Goal: Complete application form

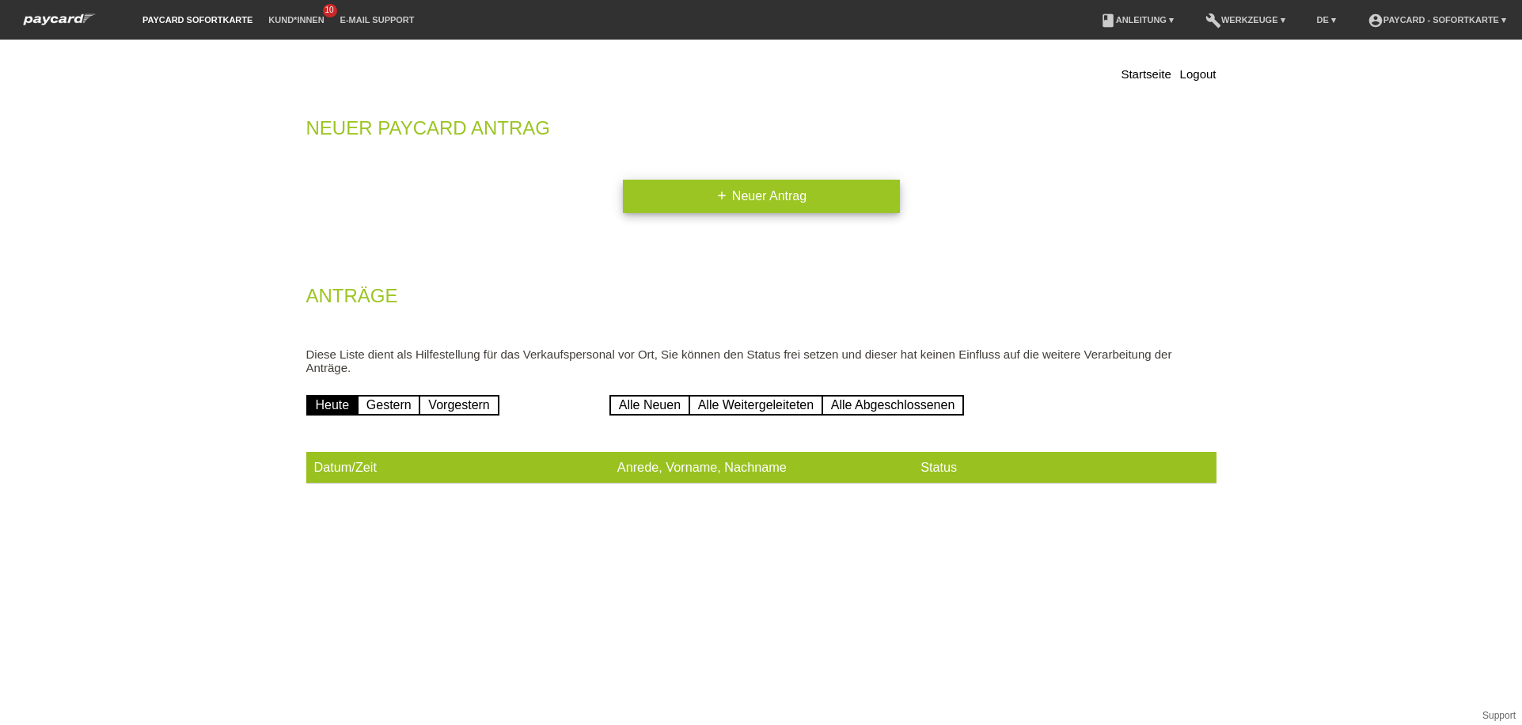
click at [700, 200] on link "add Neuer Antrag" at bounding box center [761, 196] width 277 height 33
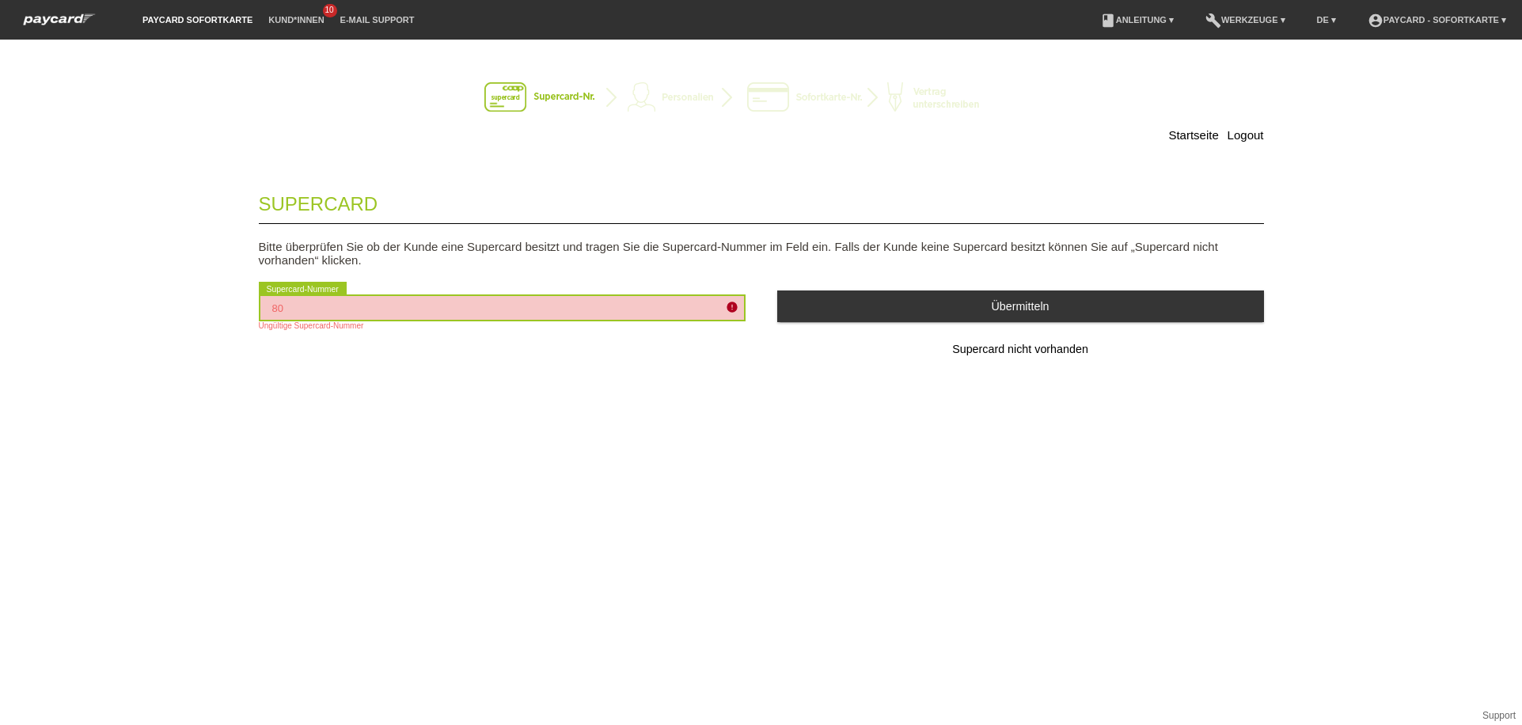
type input "8"
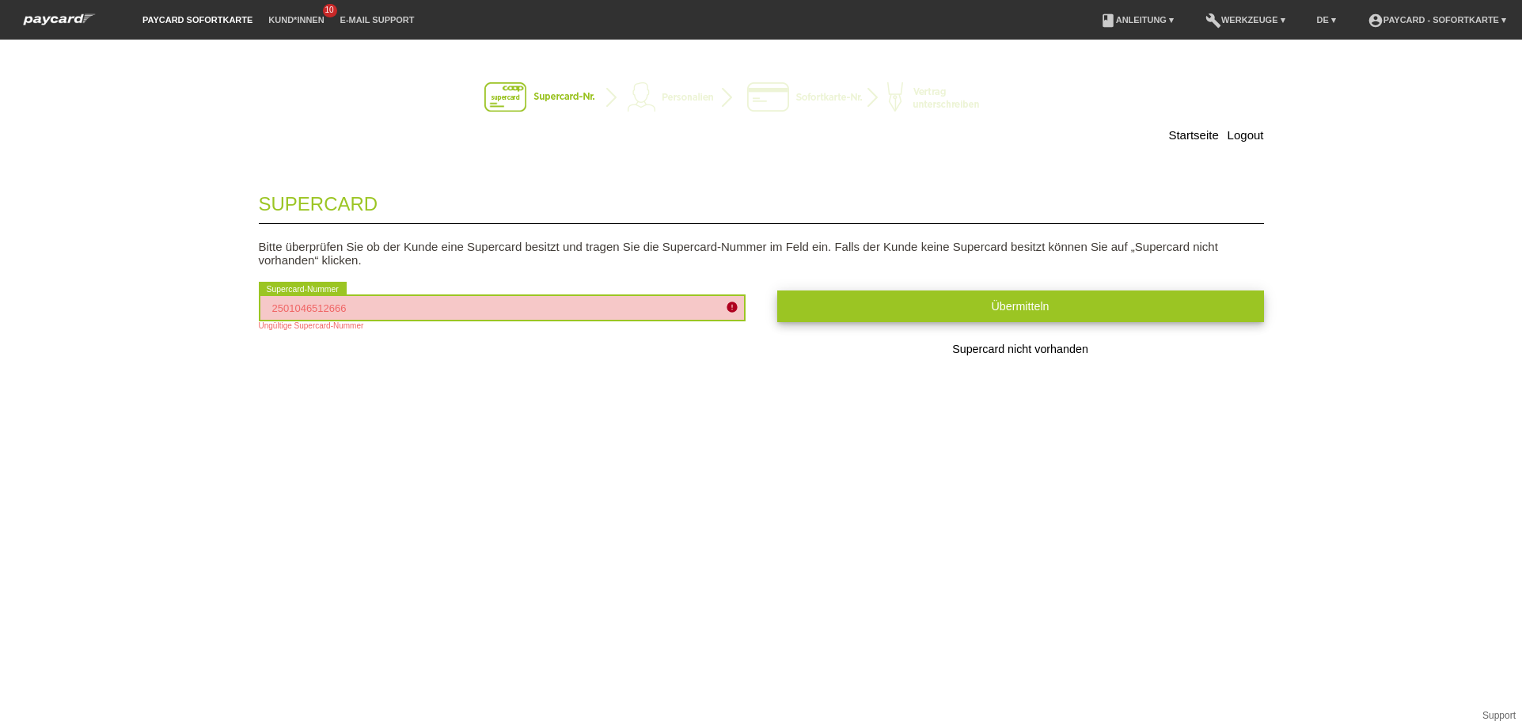
type input "2501046512666"
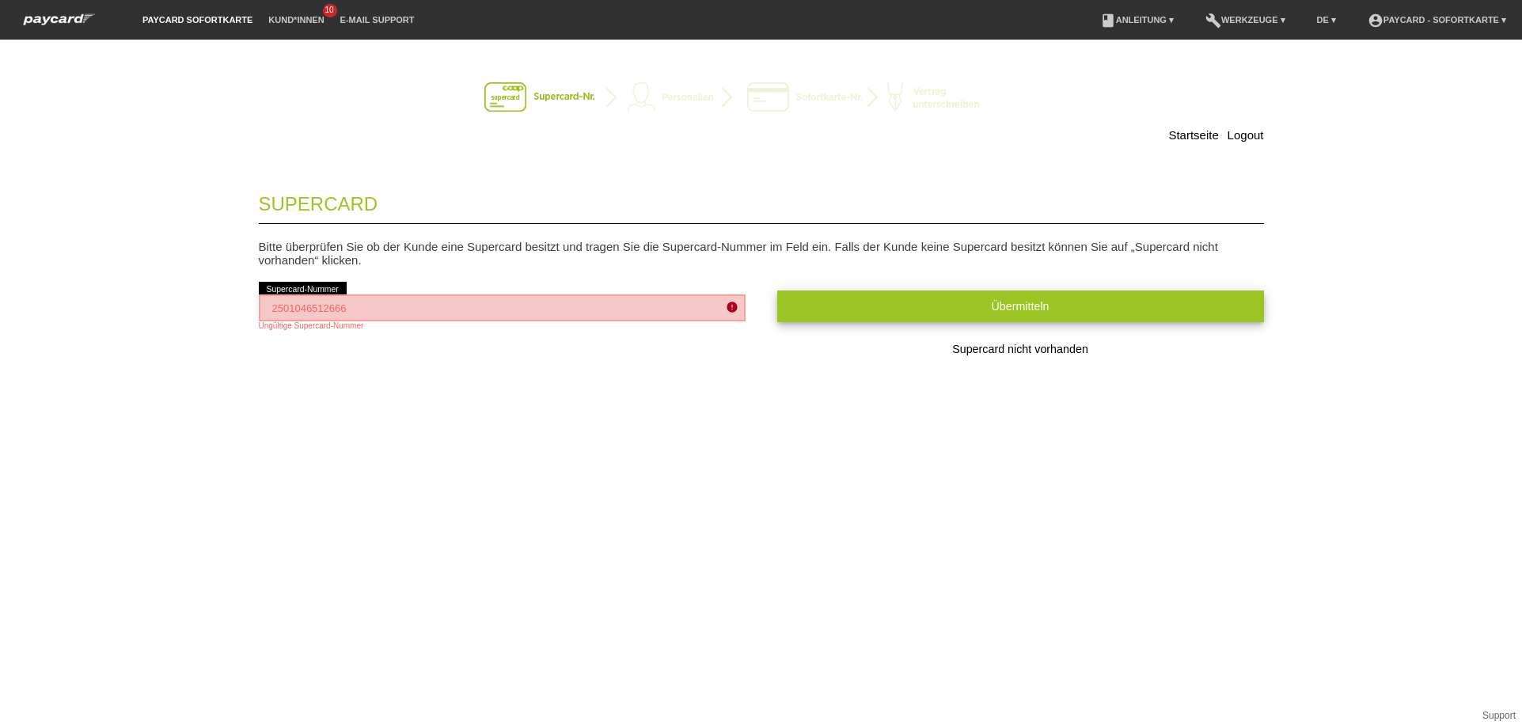
click at [857, 311] on button "Übermitteln" at bounding box center [1020, 306] width 487 height 31
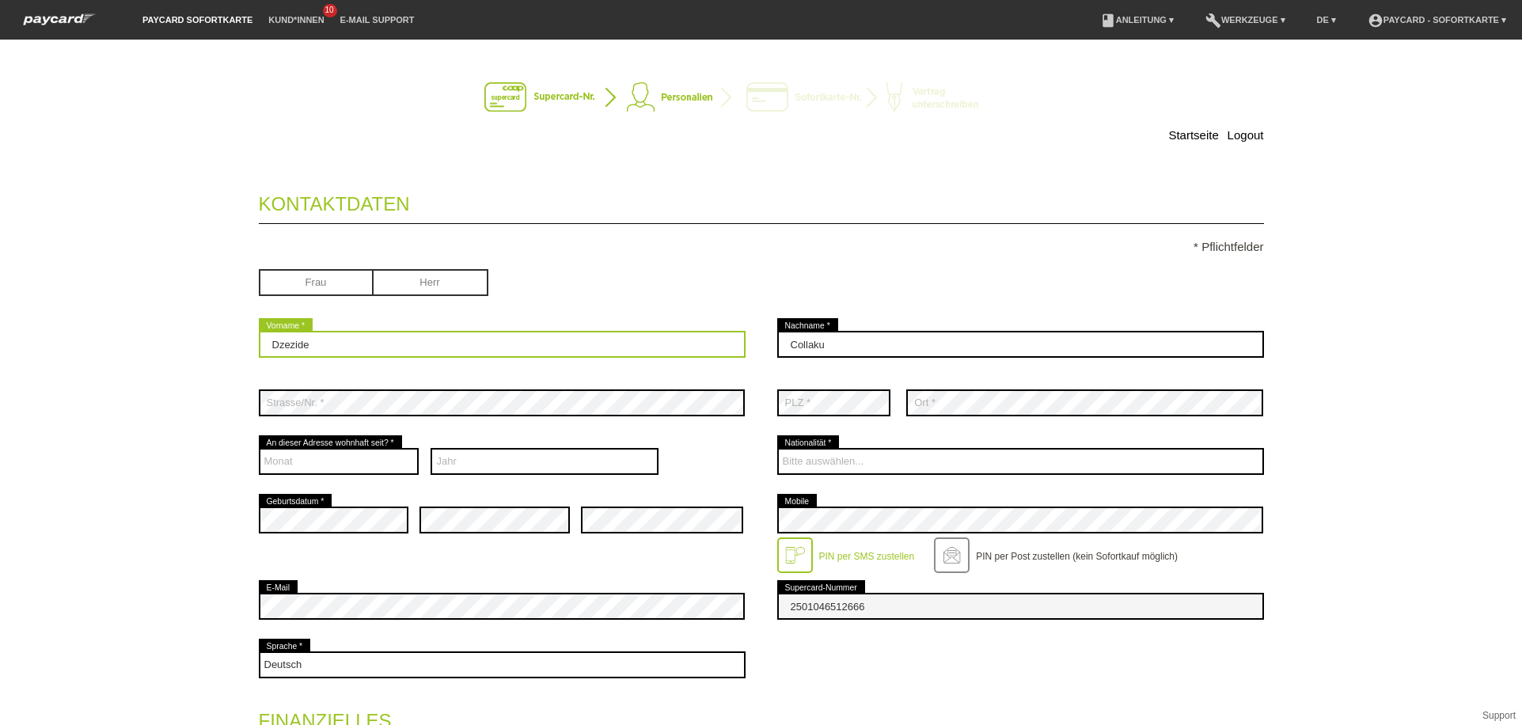
click at [505, 350] on input "Dzezide" at bounding box center [502, 344] width 487 height 27
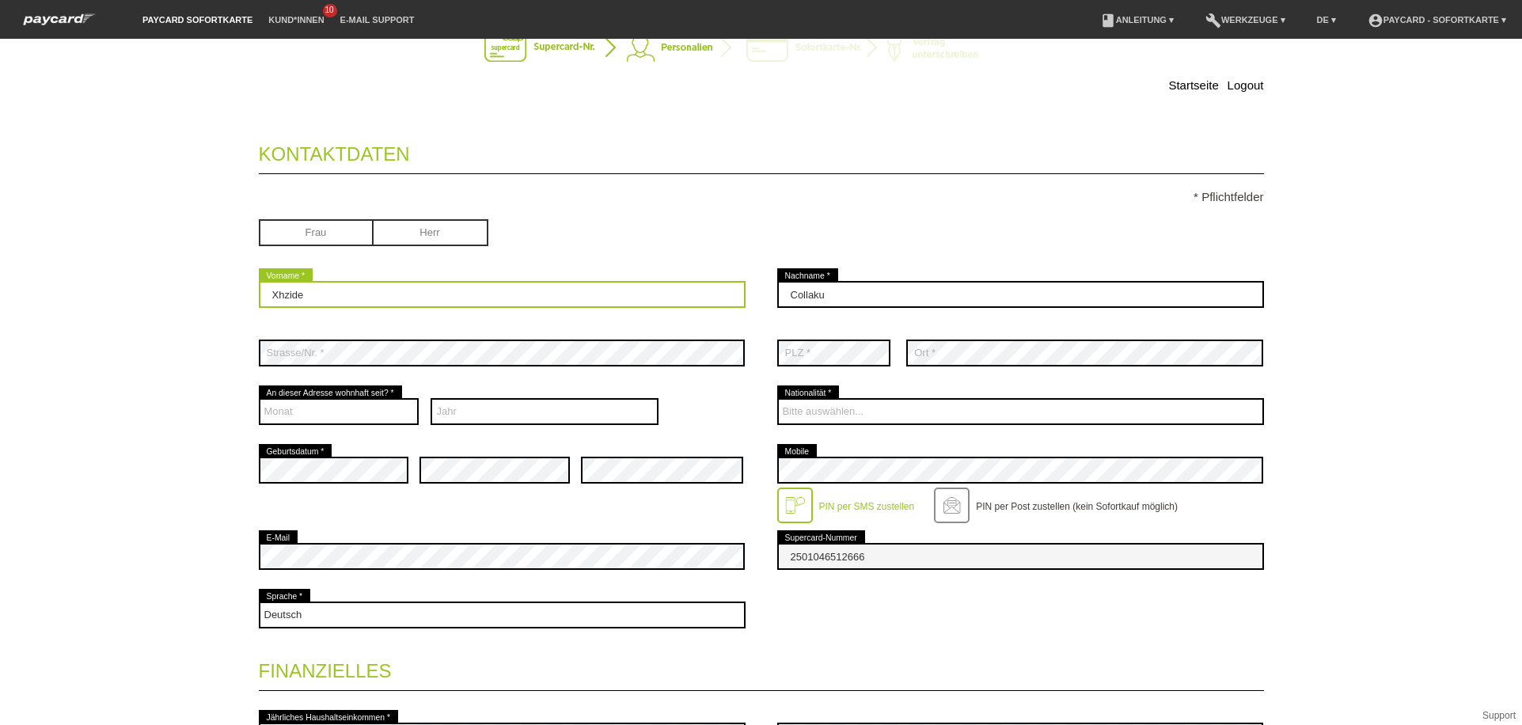
type input "Xhzide"
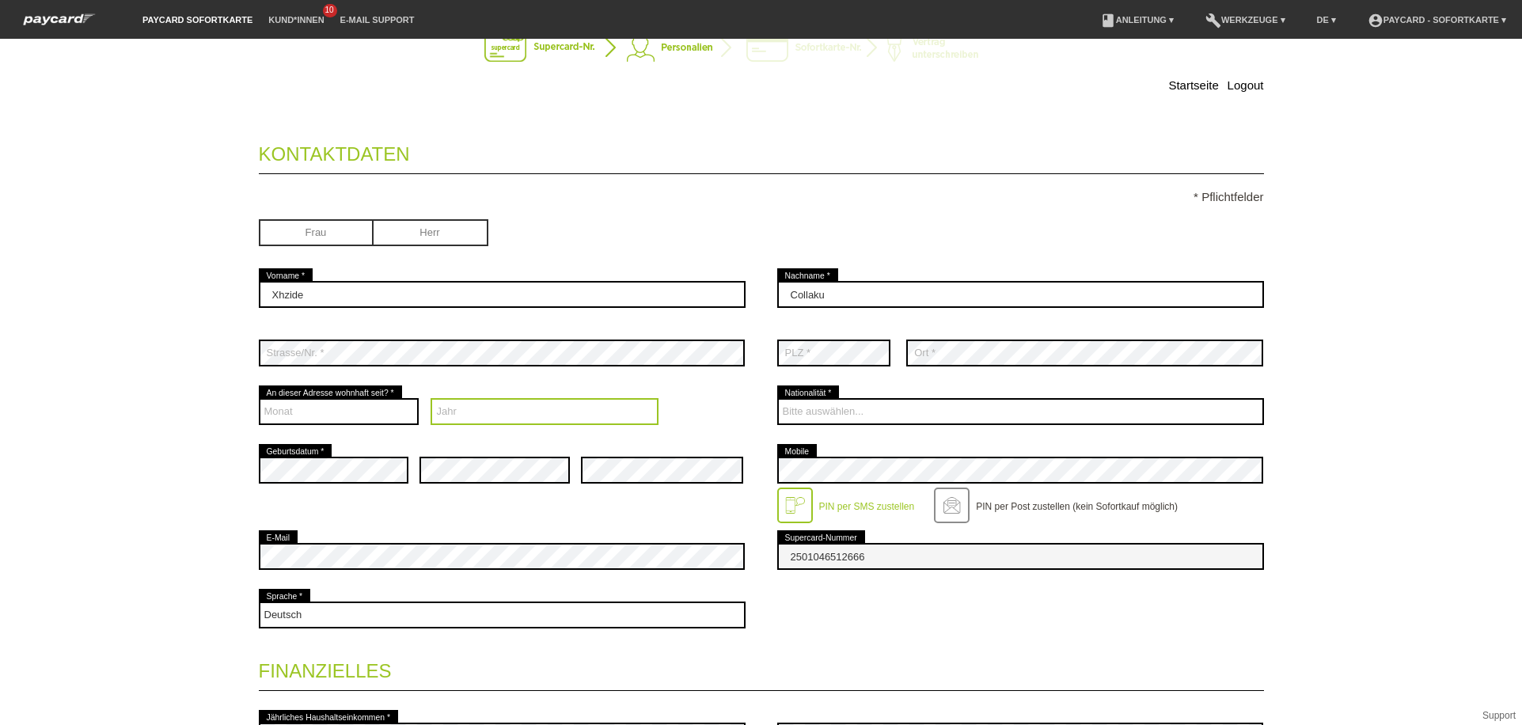
click at [479, 414] on select "Jahr 2025 2024 2023 2022 2021 2020 2019 2018 2017 2016" at bounding box center [545, 411] width 228 height 27
select select "2020"
click at [431, 398] on select "Jahr 2025 2024 2023 2022 2021 2020 2019 2018 2017 2016" at bounding box center [545, 411] width 228 height 27
click at [325, 410] on select "Monat 01 02 03 04 05 06 07 08 09 10 11 12" at bounding box center [339, 411] width 161 height 27
select select "03"
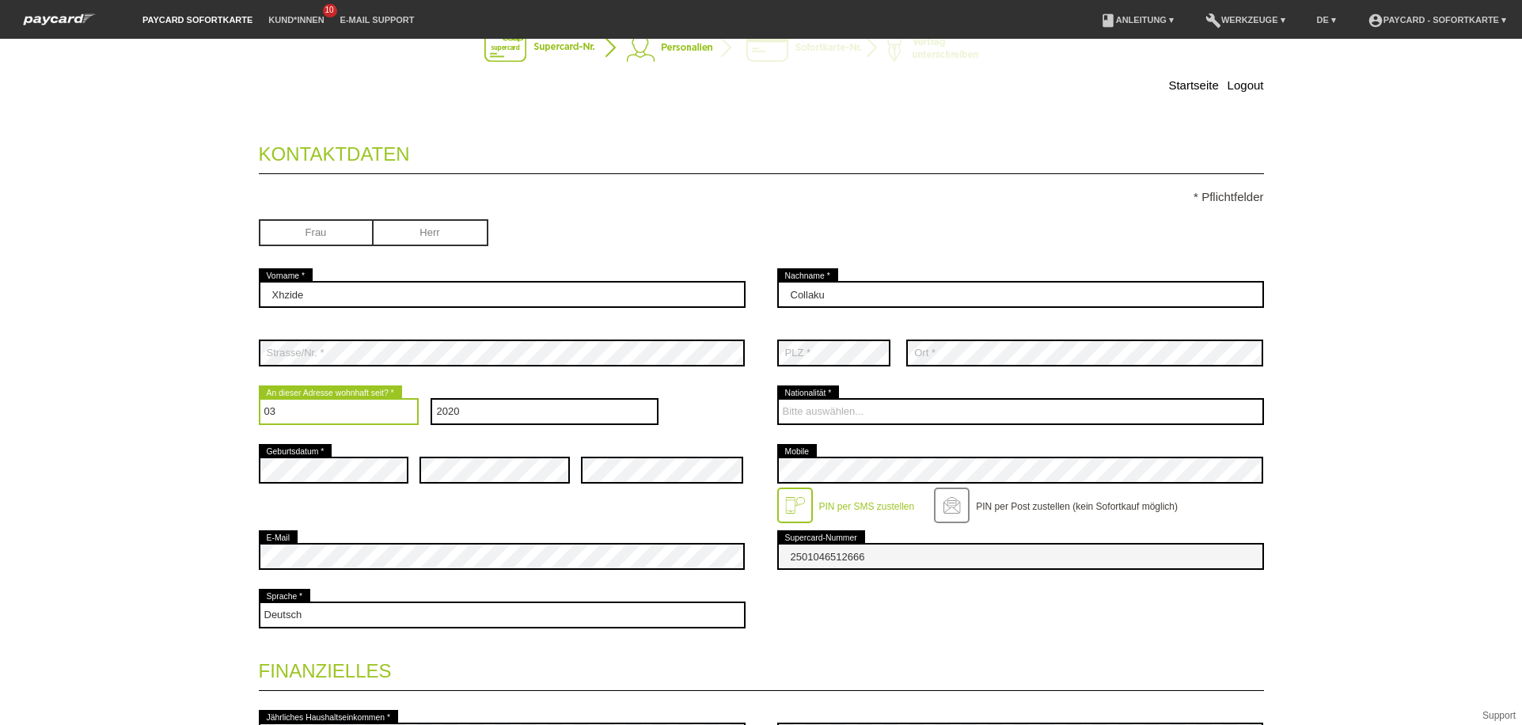
click at [259, 398] on select "Monat 01 02 03 04 05 06 07 08 09 10 11 12" at bounding box center [339, 411] width 161 height 27
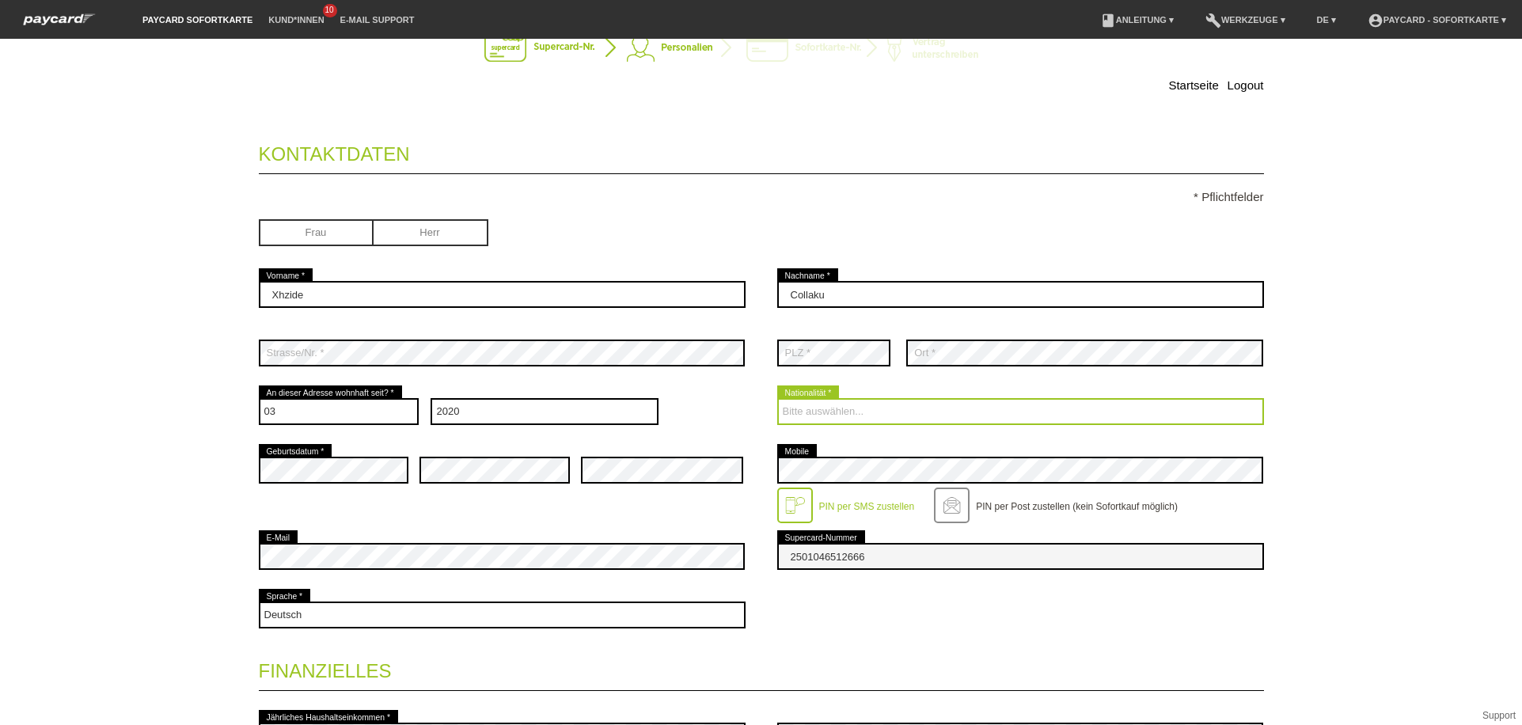
click at [784, 406] on select "Bitte auswählen... Schweiz Deutschland Liechtenstein Österreich ------------ Af…" at bounding box center [1020, 411] width 487 height 27
click at [777, 398] on select "Bitte auswählen... Schweiz Deutschland Liechtenstein Österreich ------------ Af…" at bounding box center [1020, 411] width 487 height 27
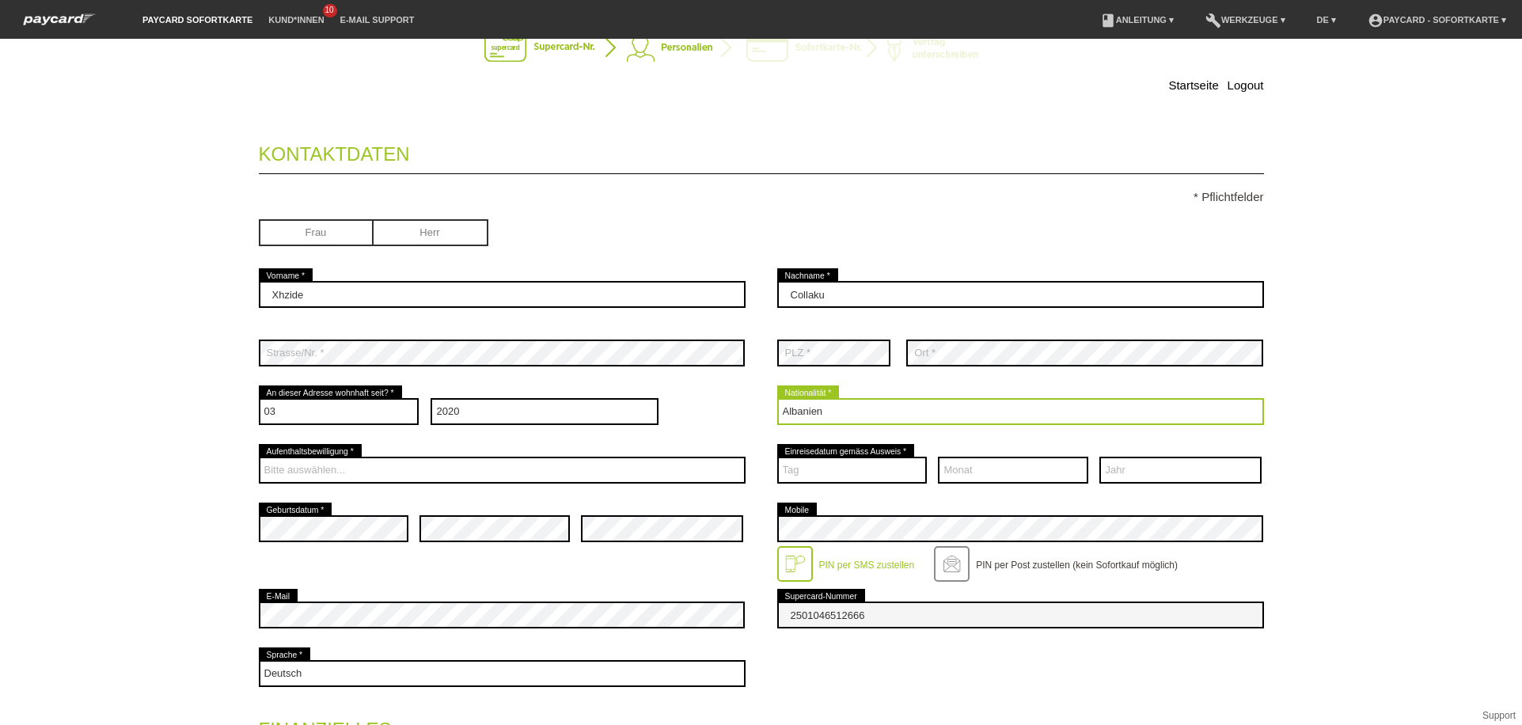
click at [832, 424] on select "Bitte auswählen... Schweiz Deutschland Liechtenstein Österreich ------------ Af…" at bounding box center [1020, 411] width 487 height 27
select select "XK"
click at [777, 398] on select "Bitte auswählen... Schweiz Deutschland Liechtenstein Österreich ------------ Af…" at bounding box center [1020, 411] width 487 height 27
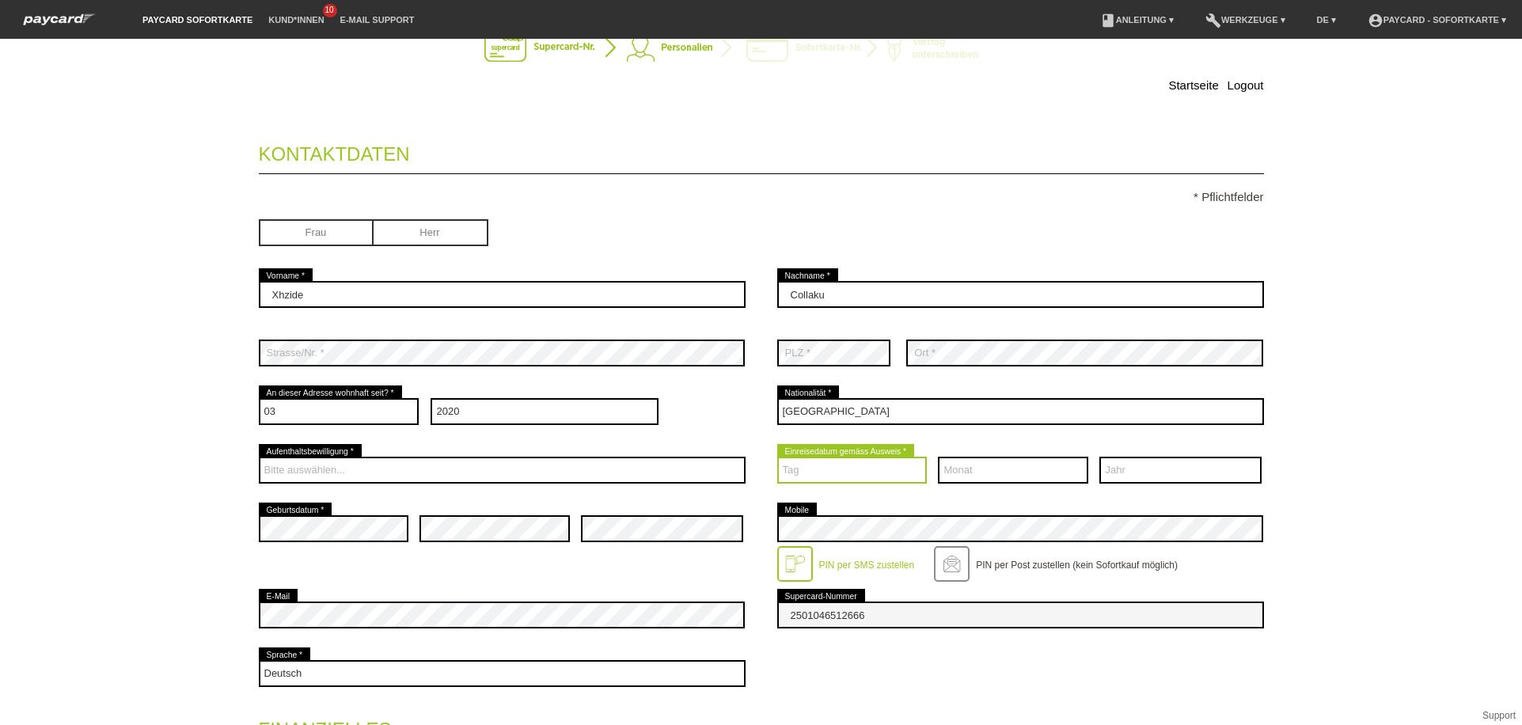
click at [811, 469] on select "Tag 01 02 03 04 05 06 07 08 09 10 11 12 13 14 15 16 17" at bounding box center [852, 470] width 150 height 27
select select "11"
click at [777, 457] on select "Tag 01 02 03 04 05 06 07 08 09 10 11 12 13 14 15 16 17" at bounding box center [852, 470] width 150 height 27
click at [970, 480] on select "Monat 01 02 03 04 05 06 07 08 09 10 11 12" at bounding box center [1013, 470] width 150 height 27
select select "08"
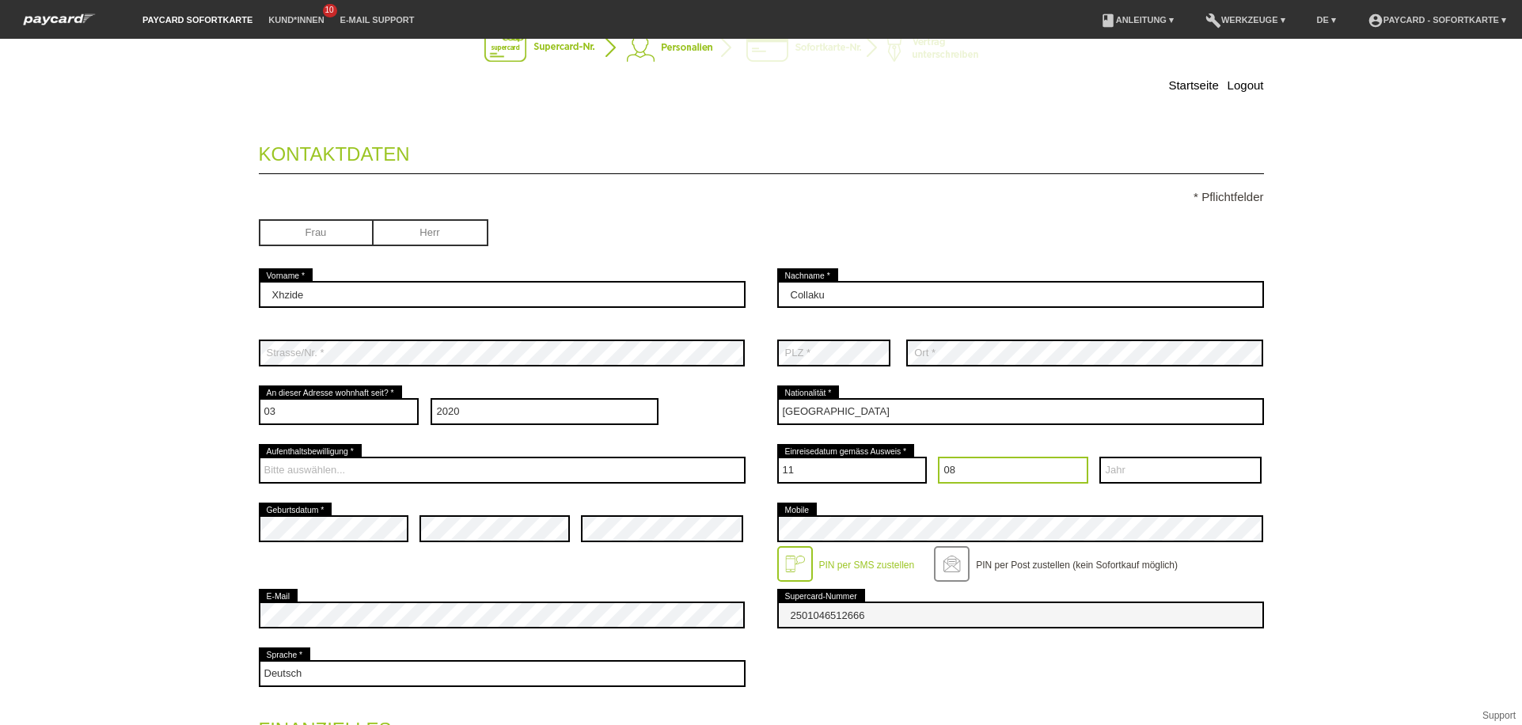
click at [938, 457] on select "Monat 01 02 03 04 05 06 07 08 09 10 11 12" at bounding box center [1013, 470] width 150 height 27
click at [1229, 462] on select "Jahr 2025 2024 2023 2022 2021 2020 2019 2018 2017 2016" at bounding box center [1181, 470] width 162 height 27
select select "1998"
click at [1100, 457] on select "Jahr 2025 2024 2023 2022 2021 2020 2019 2018 2017 2016" at bounding box center [1181, 470] width 162 height 27
click at [313, 238] on input "radio" at bounding box center [316, 231] width 115 height 24
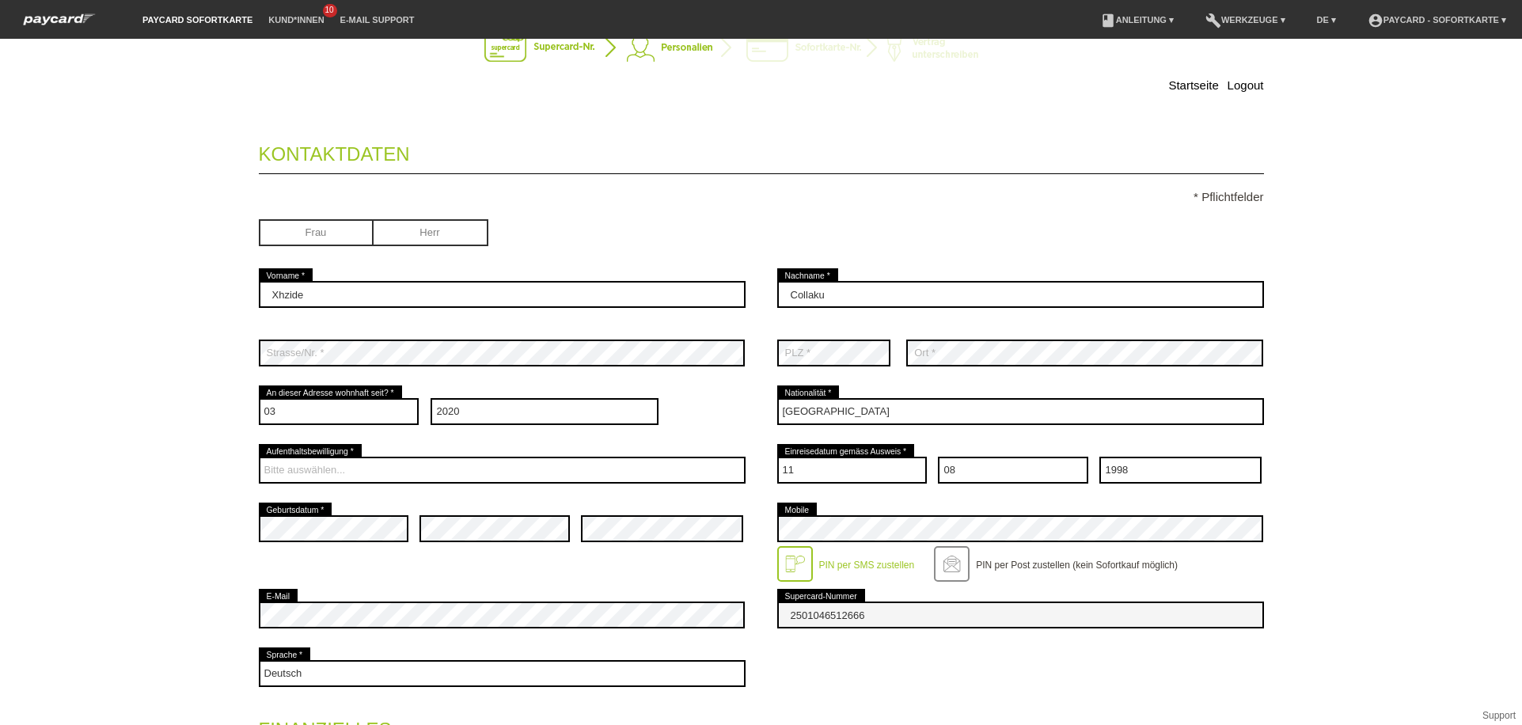
radio input "true"
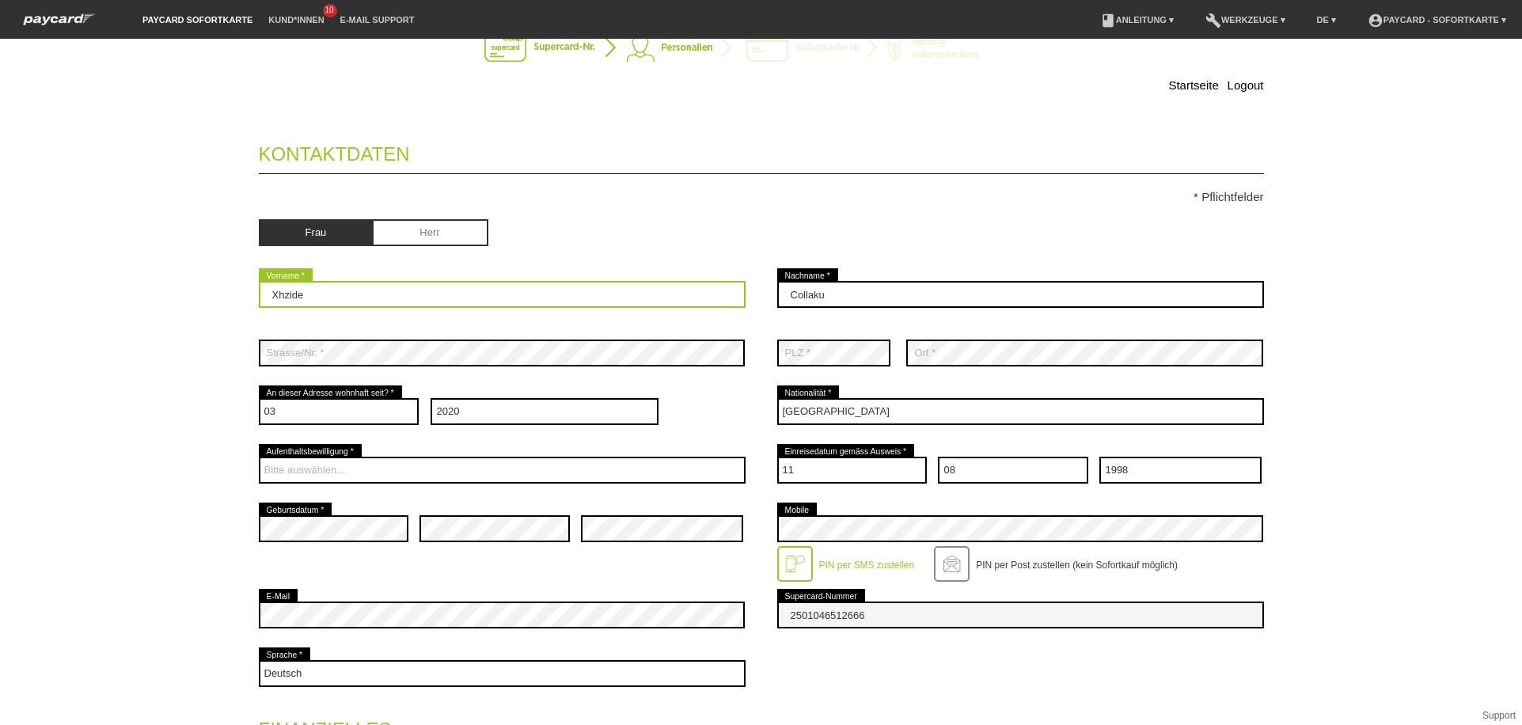
click at [313, 296] on input "Xhzide" at bounding box center [502, 294] width 487 height 27
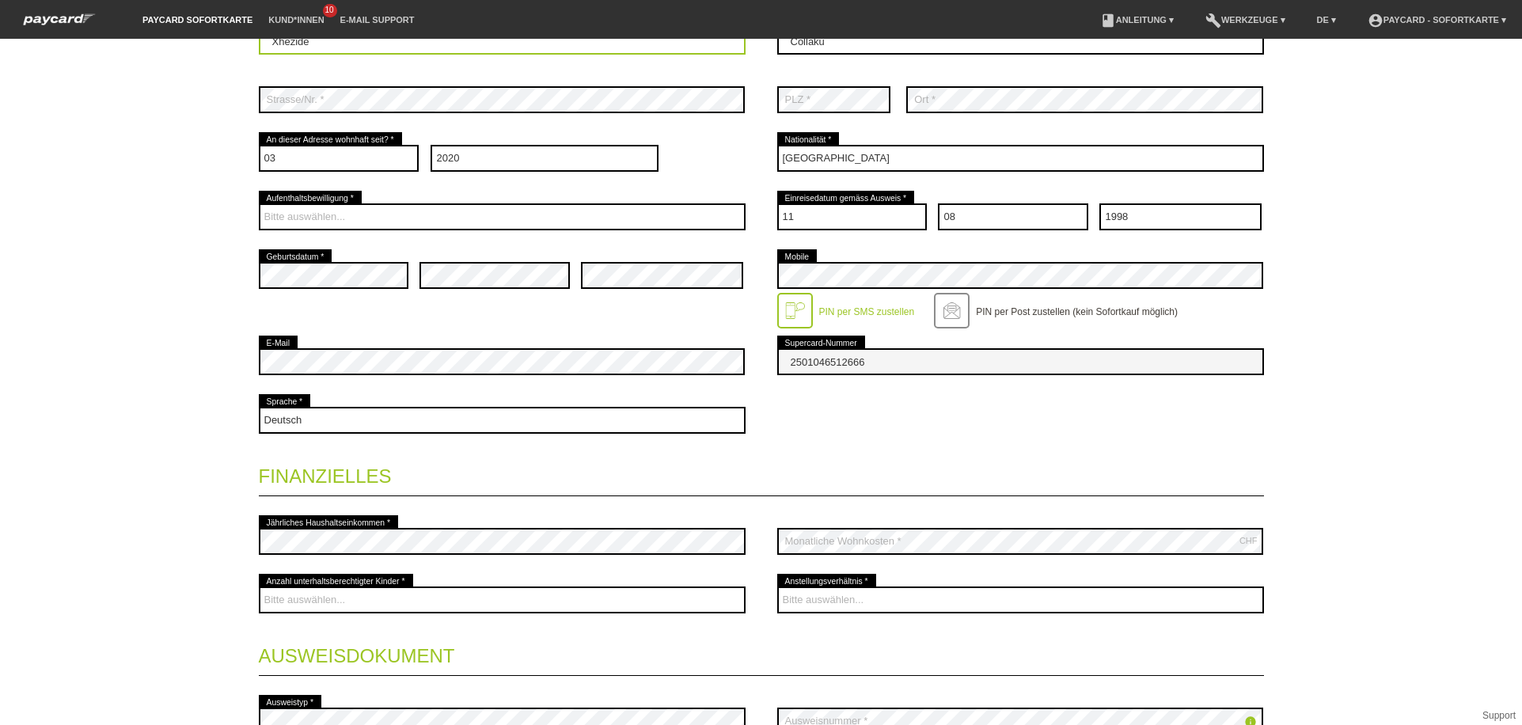
type input "Xhezide"
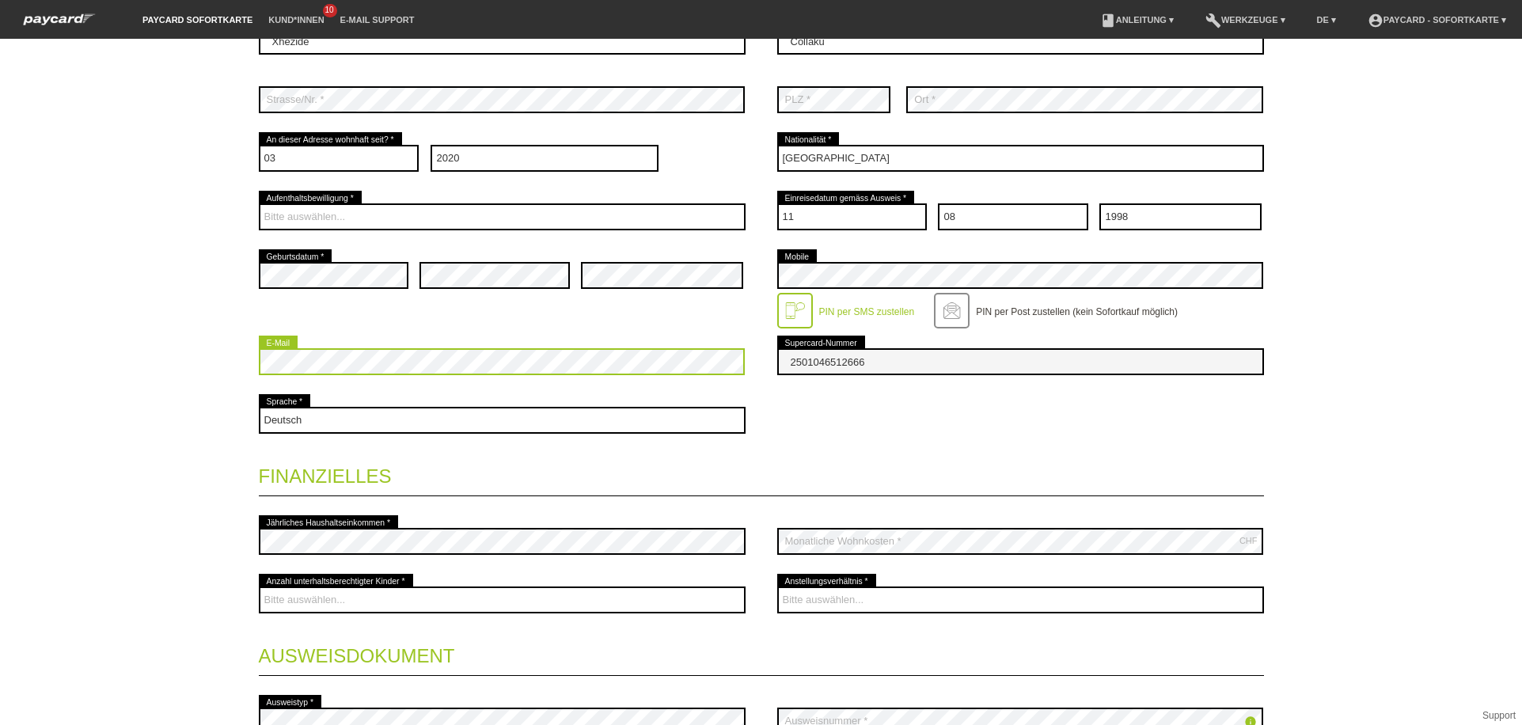
scroll to position [301, 0]
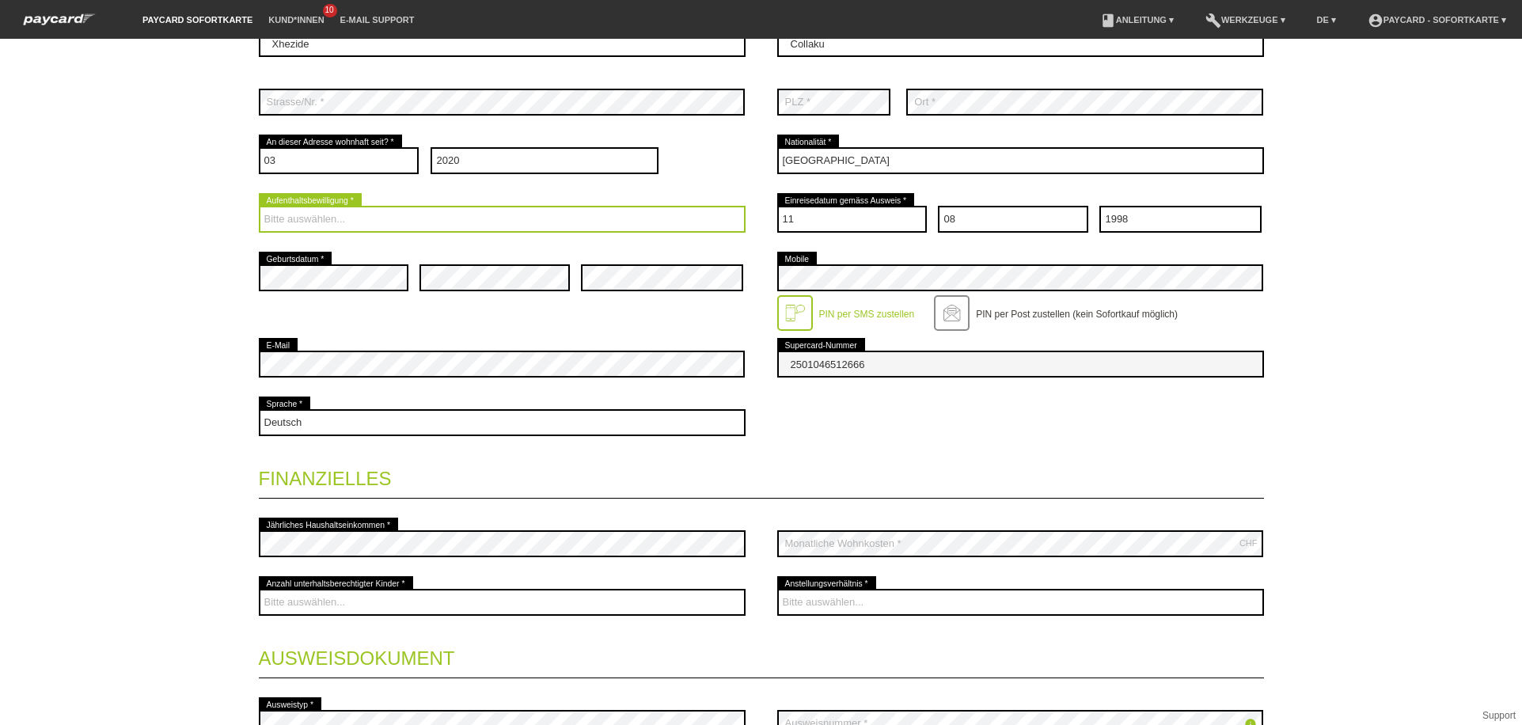
click at [390, 221] on select "Bitte auswählen... C B B - Flüchtlingsstatus Andere" at bounding box center [502, 219] width 487 height 27
select select "B"
click at [259, 207] on select "Bitte auswählen... C B B - Flüchtlingsstatus Andere" at bounding box center [502, 219] width 487 height 27
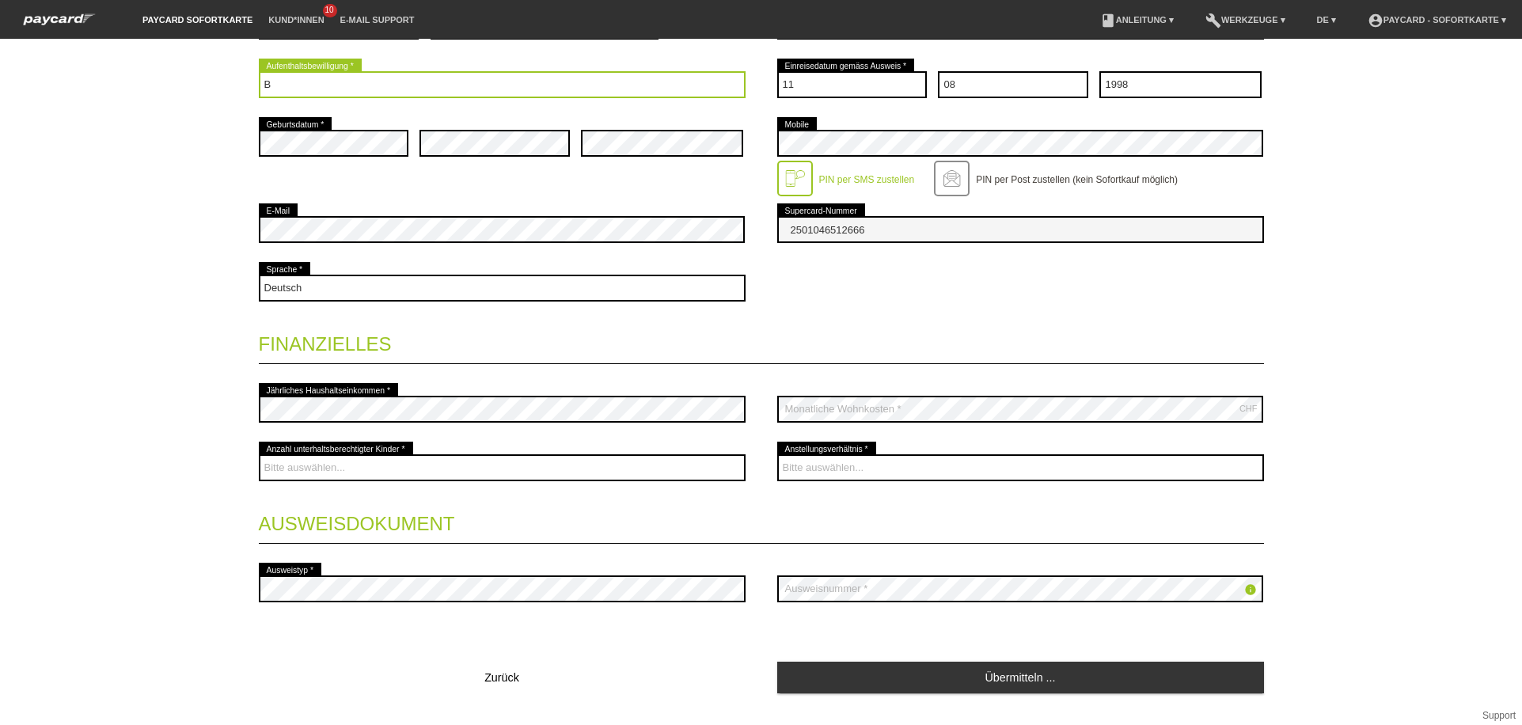
scroll to position [469, 0]
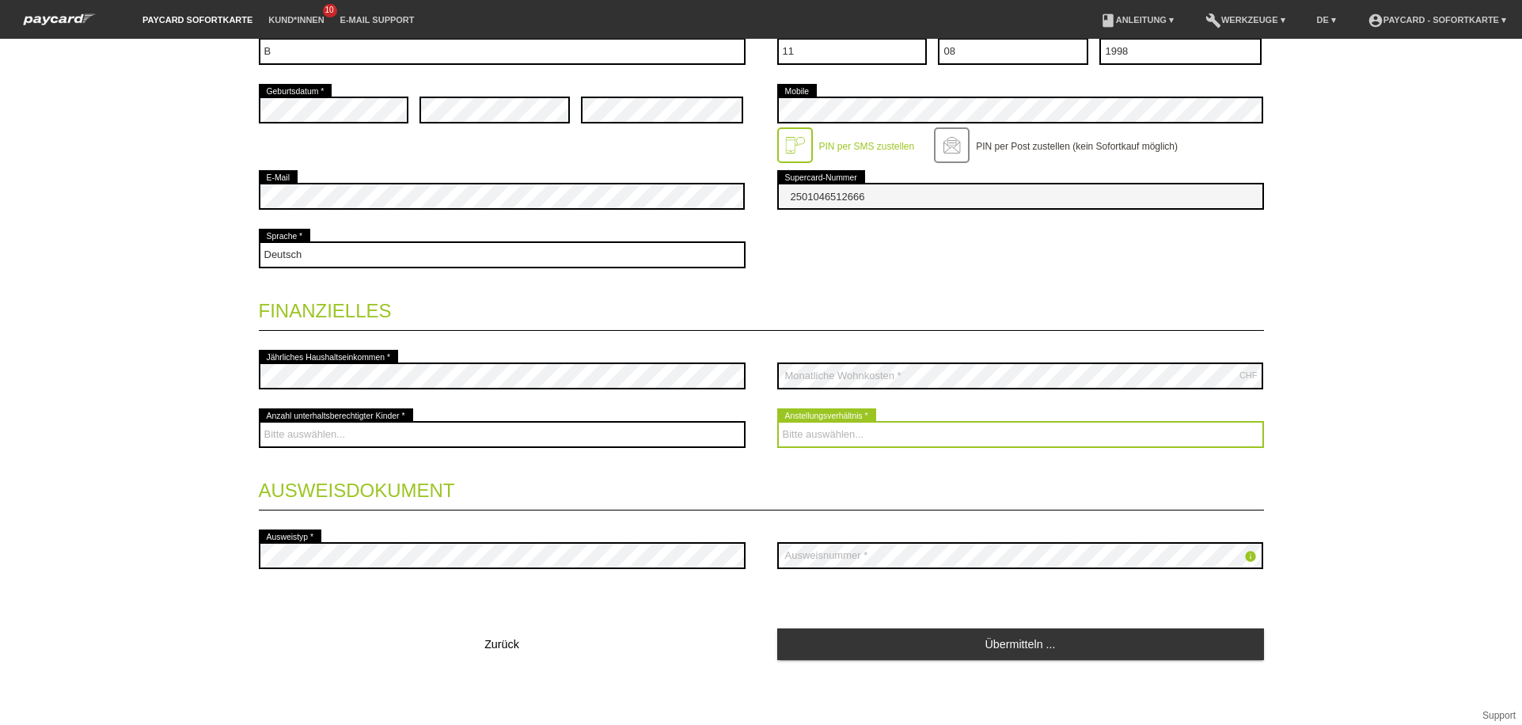
click at [834, 421] on select "Bitte auswählen... Unbefristet Befristet Lehrling/Student Pensioniert Nicht arb…" at bounding box center [1020, 434] width 487 height 27
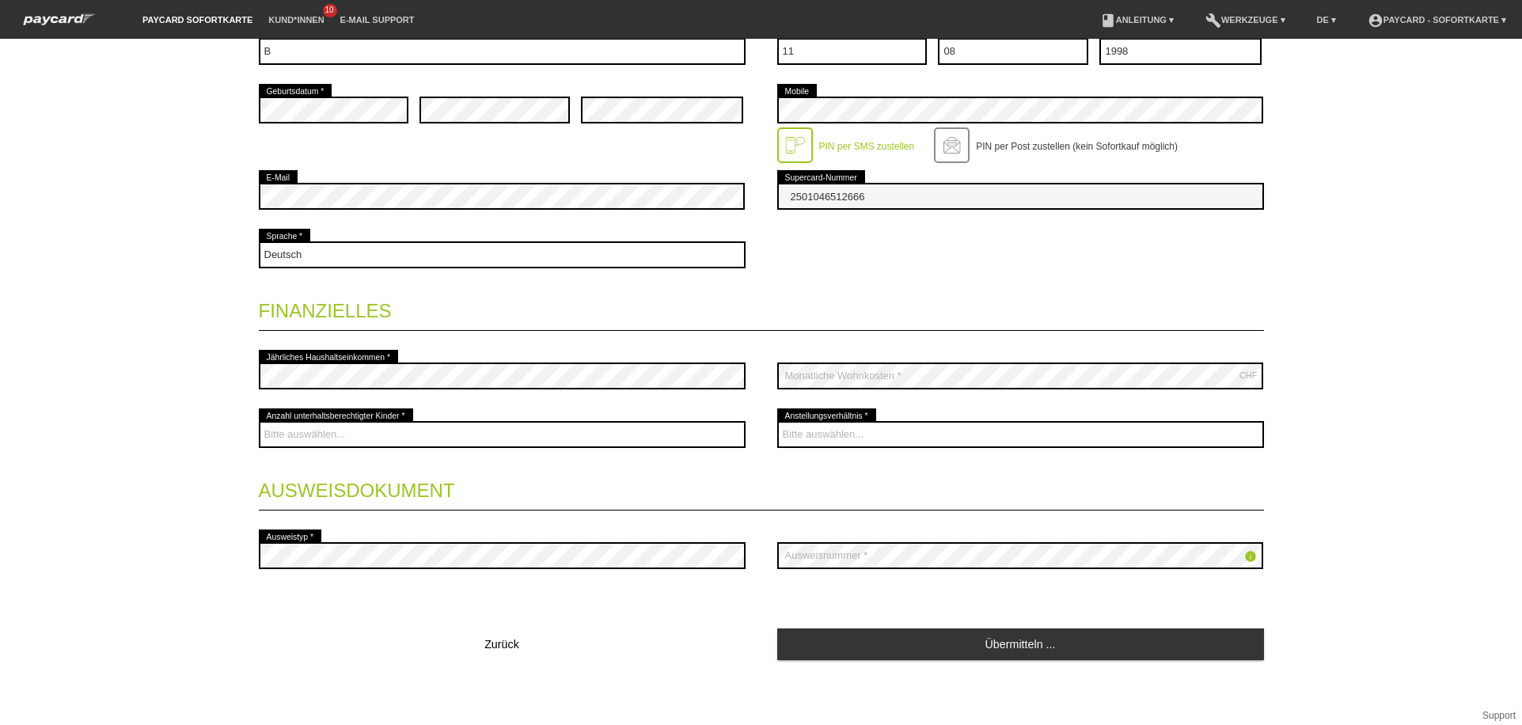
click at [650, 465] on legend "Ausweisdokument" at bounding box center [761, 487] width 1005 height 47
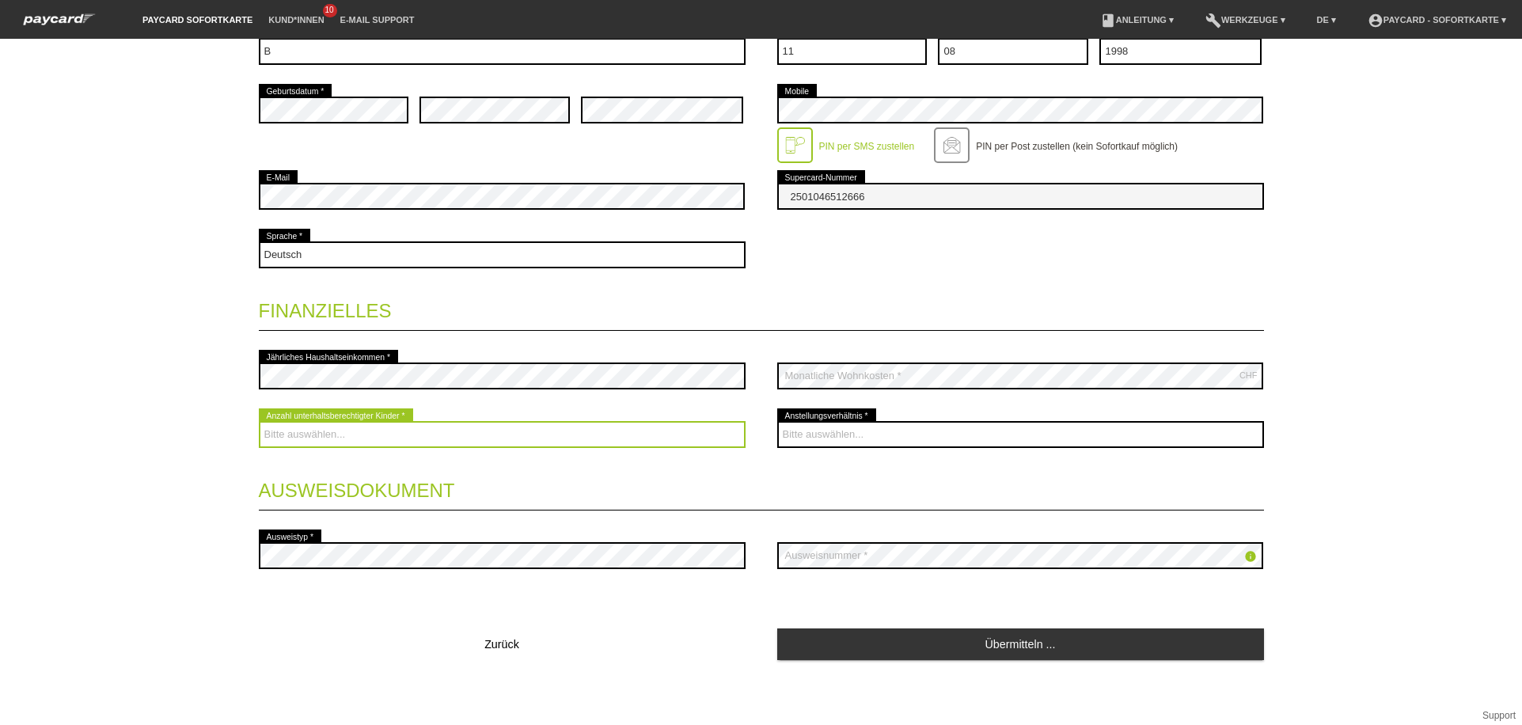
click at [621, 445] on select "Bitte auswählen... 0 1 2 3 4 5 6 7 8 9" at bounding box center [502, 434] width 487 height 27
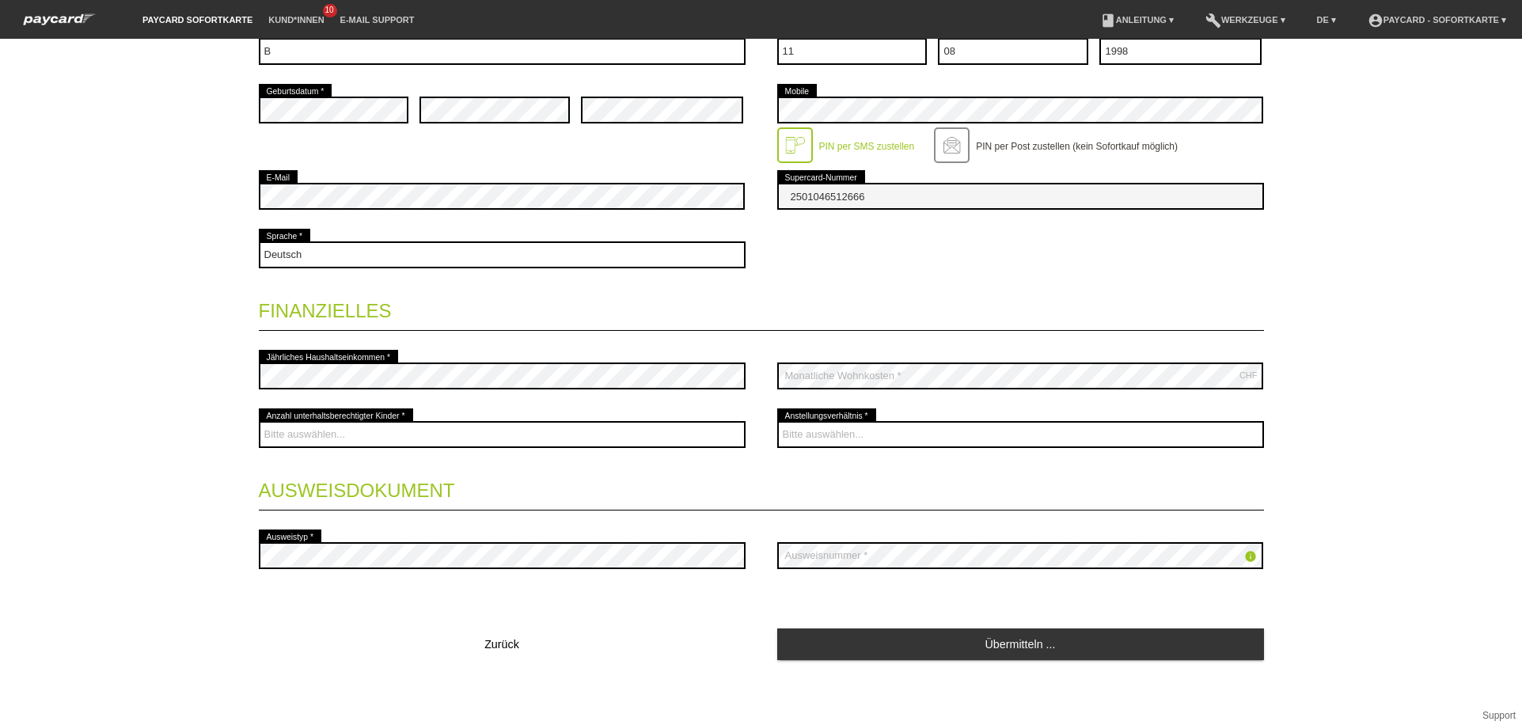
click at [561, 499] on legend "Ausweisdokument" at bounding box center [761, 487] width 1005 height 47
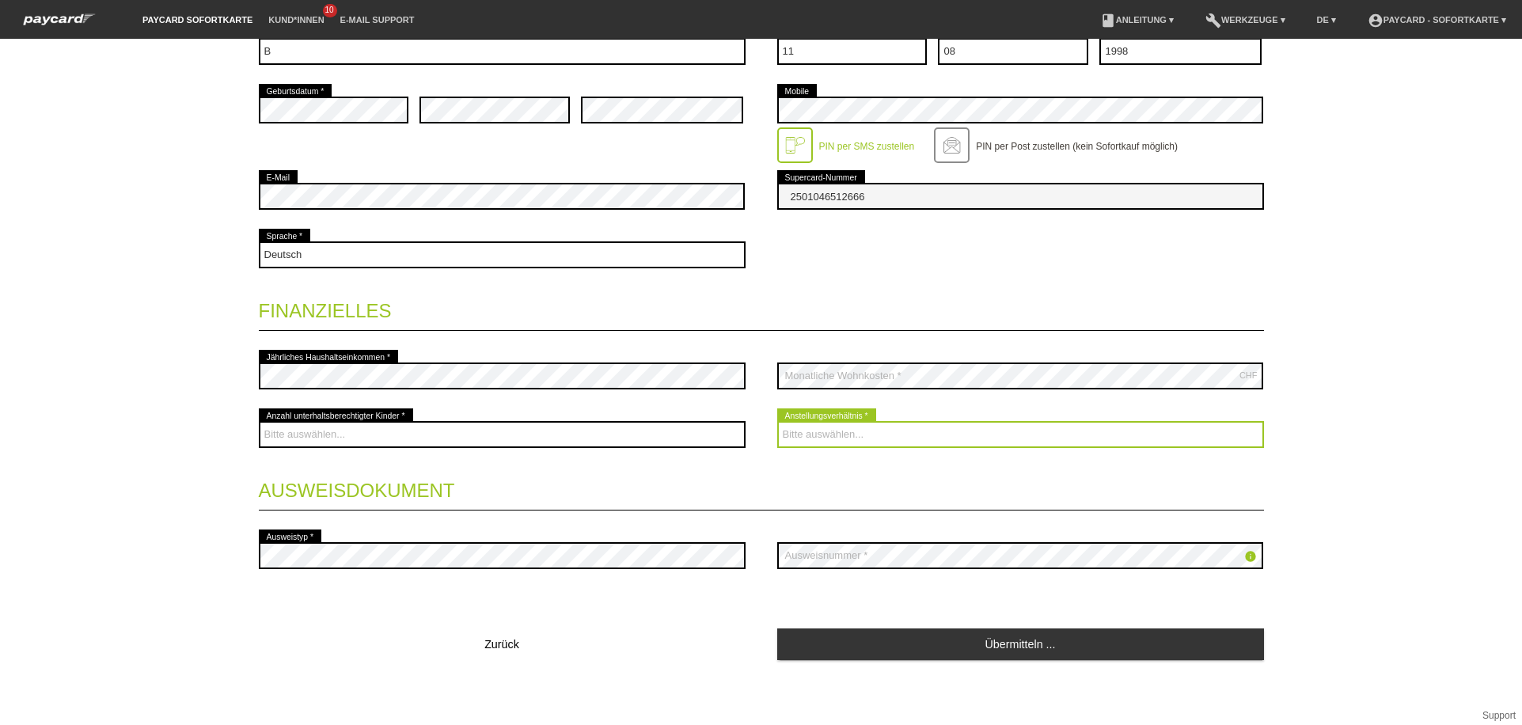
click at [794, 424] on select "Bitte auswählen... Unbefristet Befristet Lehrling/Student Pensioniert Nicht arb…" at bounding box center [1020, 434] width 487 height 27
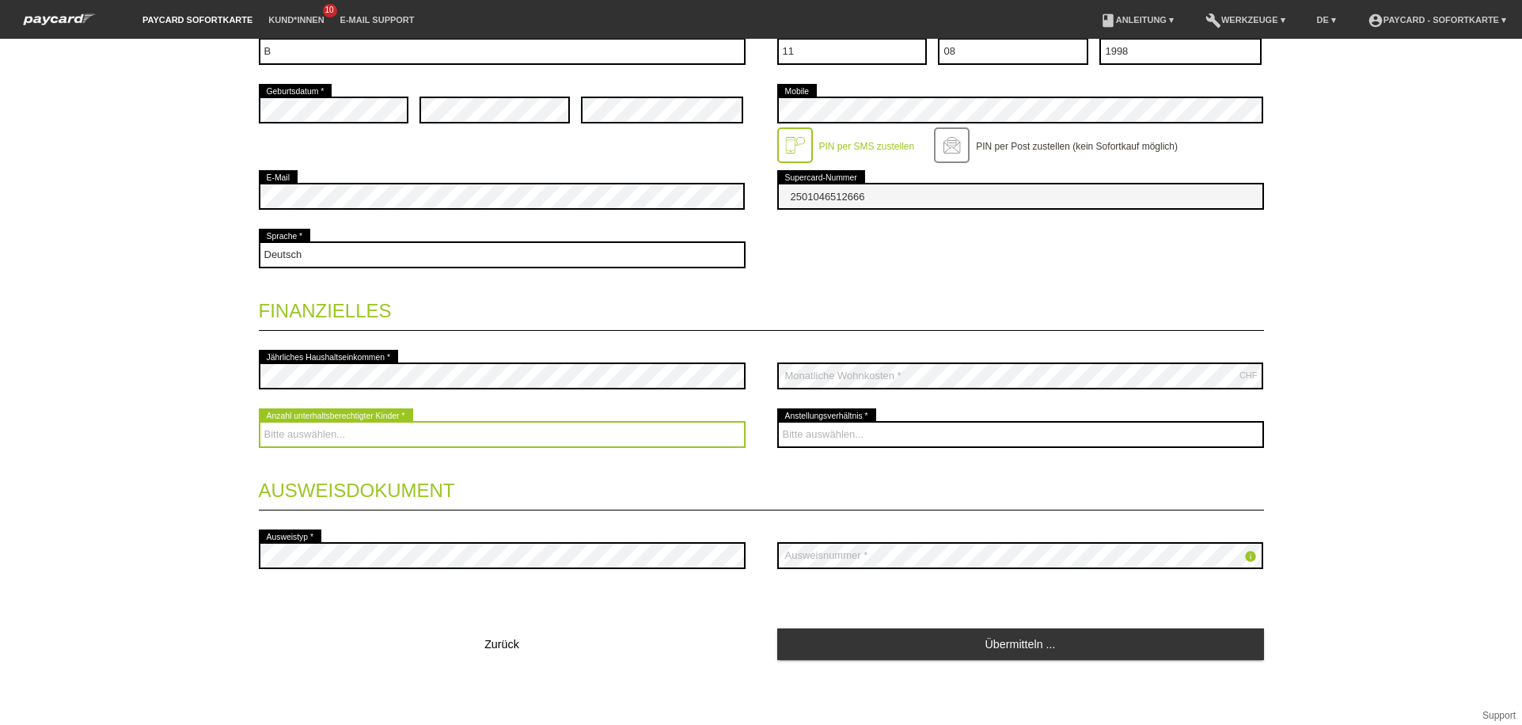
click at [672, 433] on select "Bitte auswählen... 0 1 2 3 4 5 6 7 8 9" at bounding box center [502, 434] width 487 height 27
click at [469, 445] on select "Bitte auswählen... 0 1 2 3 4 5 6 7 8 9" at bounding box center [502, 434] width 487 height 27
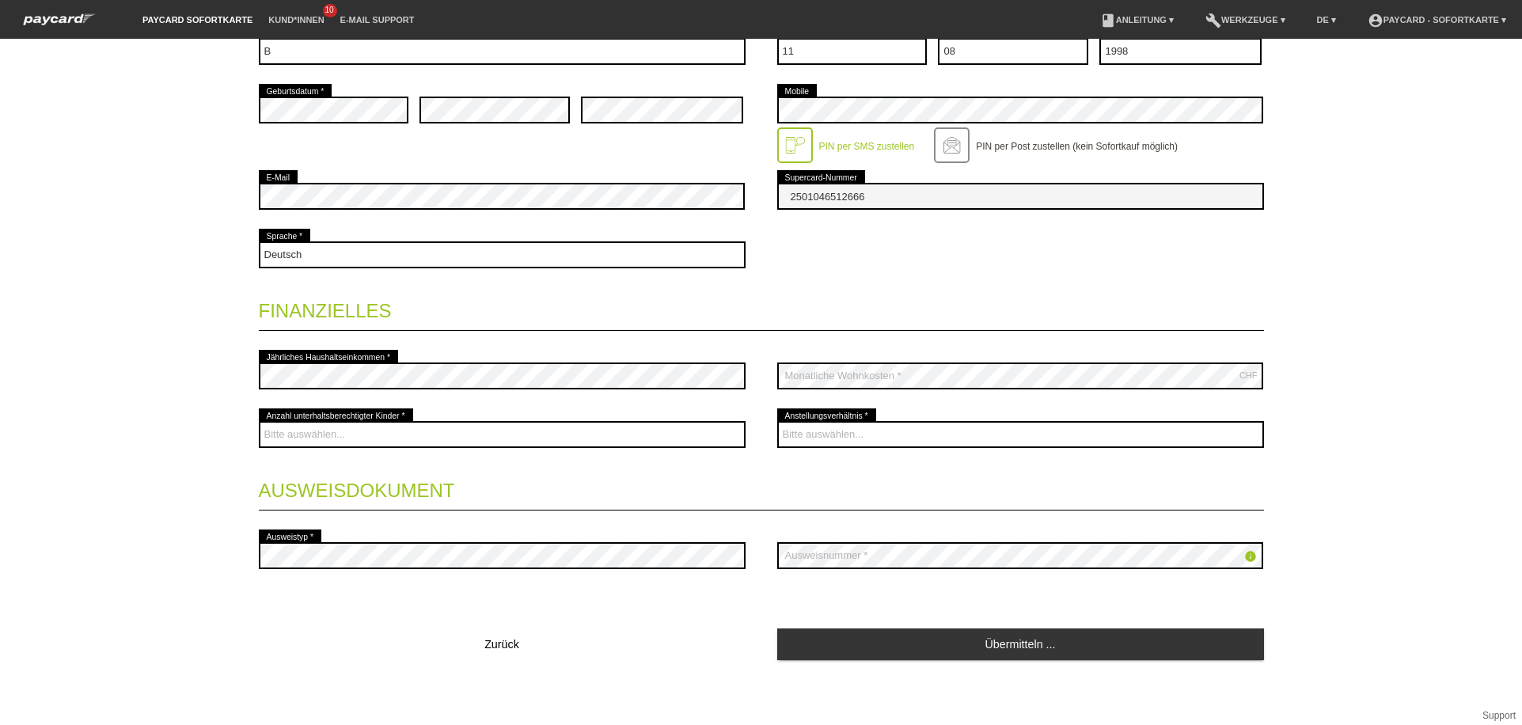
click at [462, 461] on div "Bitte auswählen... 0 1 2 3 4 5 6 7 8 9 error" at bounding box center [502, 434] width 487 height 59
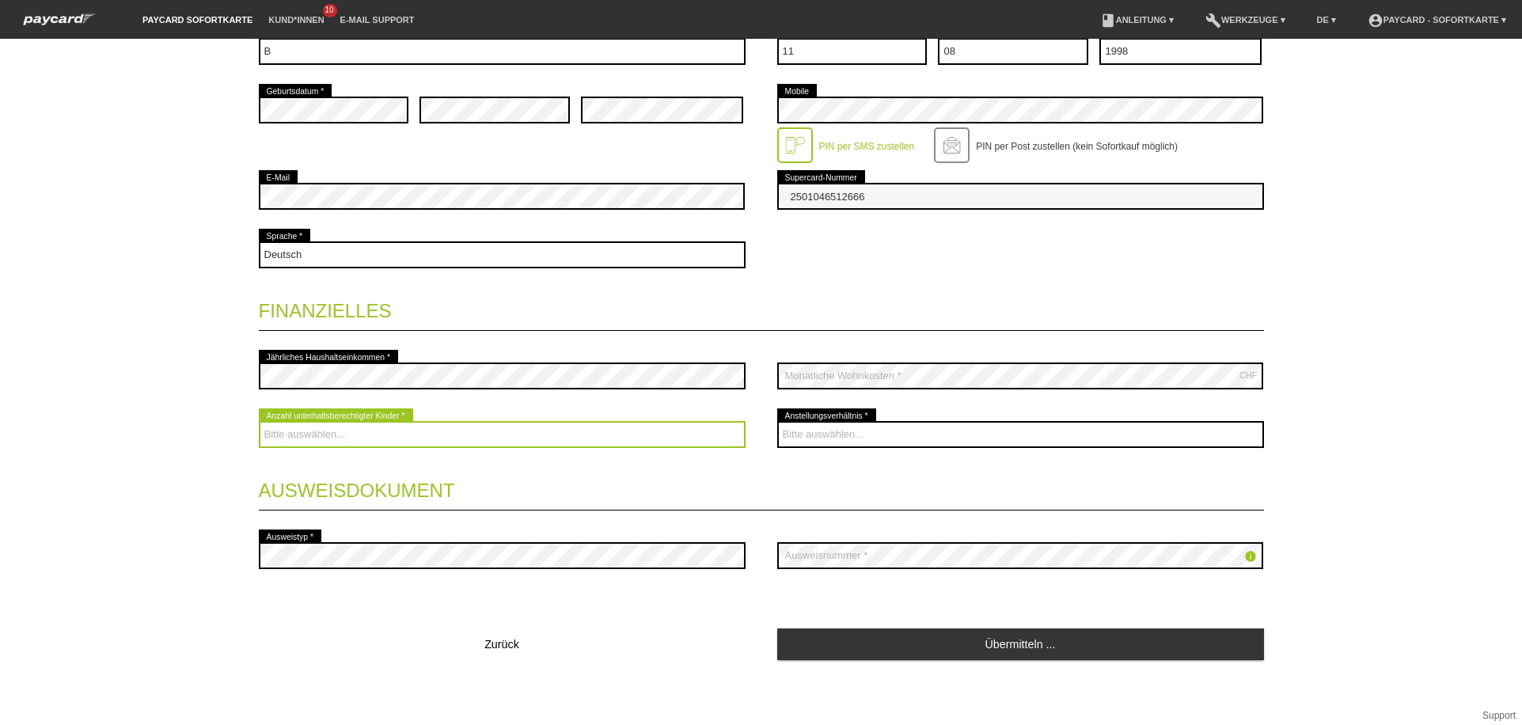
click at [477, 423] on select "Bitte auswählen... 0 1 2 3 4 5 6 7 8 9" at bounding box center [502, 434] width 487 height 27
select select "1"
click at [259, 421] on select "Bitte auswählen... 0 1 2 3 4 5 6 7 8 9" at bounding box center [502, 434] width 487 height 27
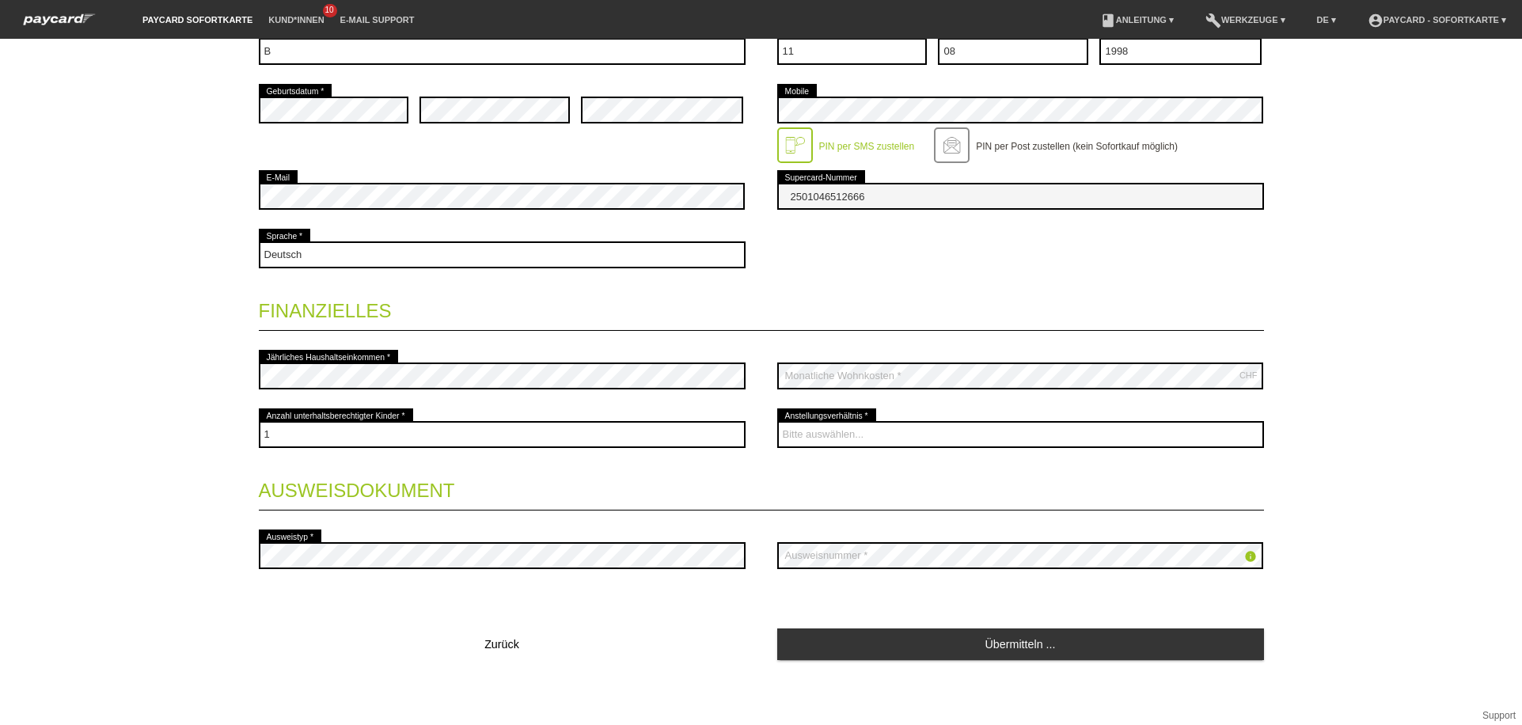
click at [225, 379] on div "Startseite Logout Kontaktdaten * Pflichtfelder Frau Herr Xhezide error 01" at bounding box center [761, 148] width 1108 height 1122
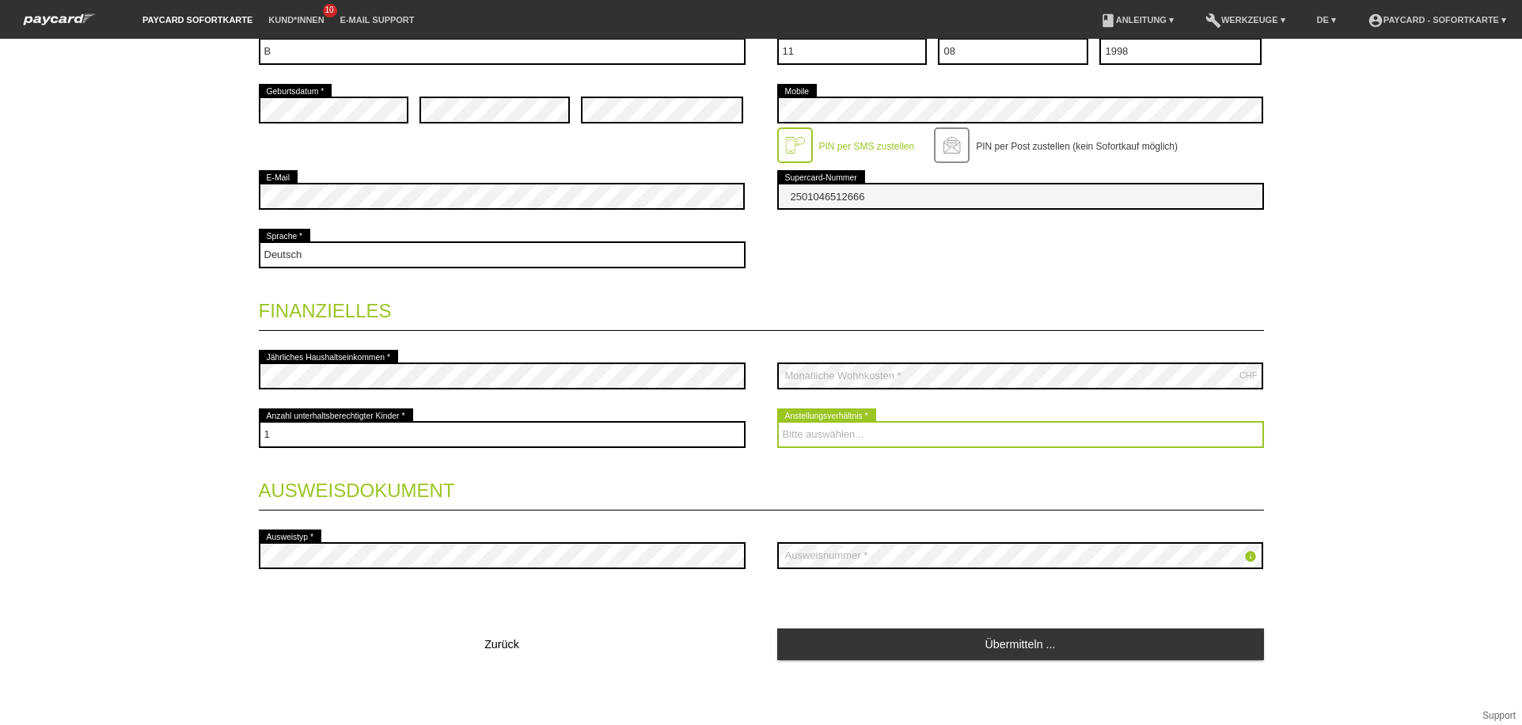
click at [875, 434] on select "Bitte auswählen... Unbefristet Befristet Lehrling/Student Pensioniert Nicht arb…" at bounding box center [1020, 434] width 487 height 27
select select "HOUSEWIFE"
click at [777, 421] on select "Bitte auswählen... Unbefristet Befristet Lehrling/Student Pensioniert Nicht arb…" at bounding box center [1020, 434] width 487 height 27
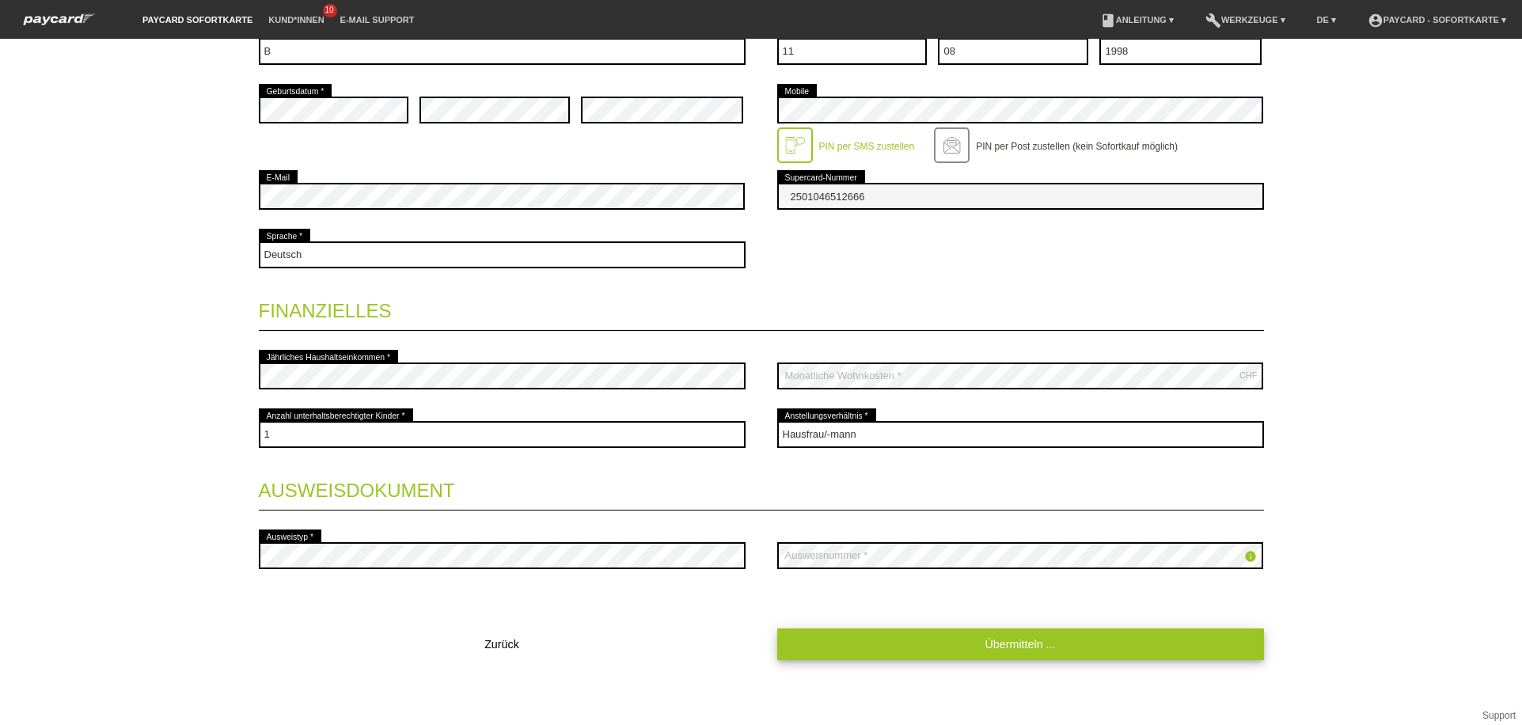
click at [918, 639] on link "Übermitteln ..." at bounding box center [1020, 644] width 487 height 31
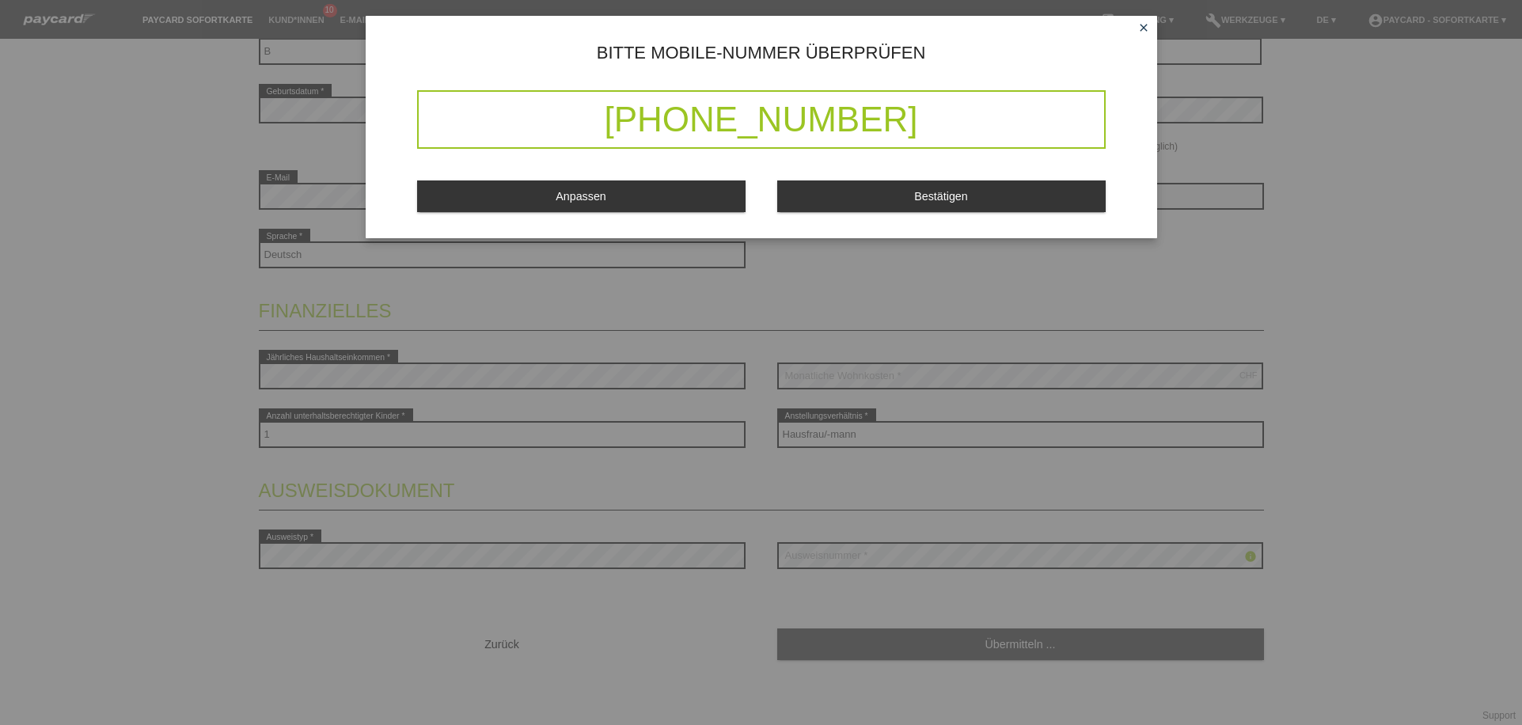
click at [825, 210] on button "Bestätigen" at bounding box center [941, 195] width 329 height 31
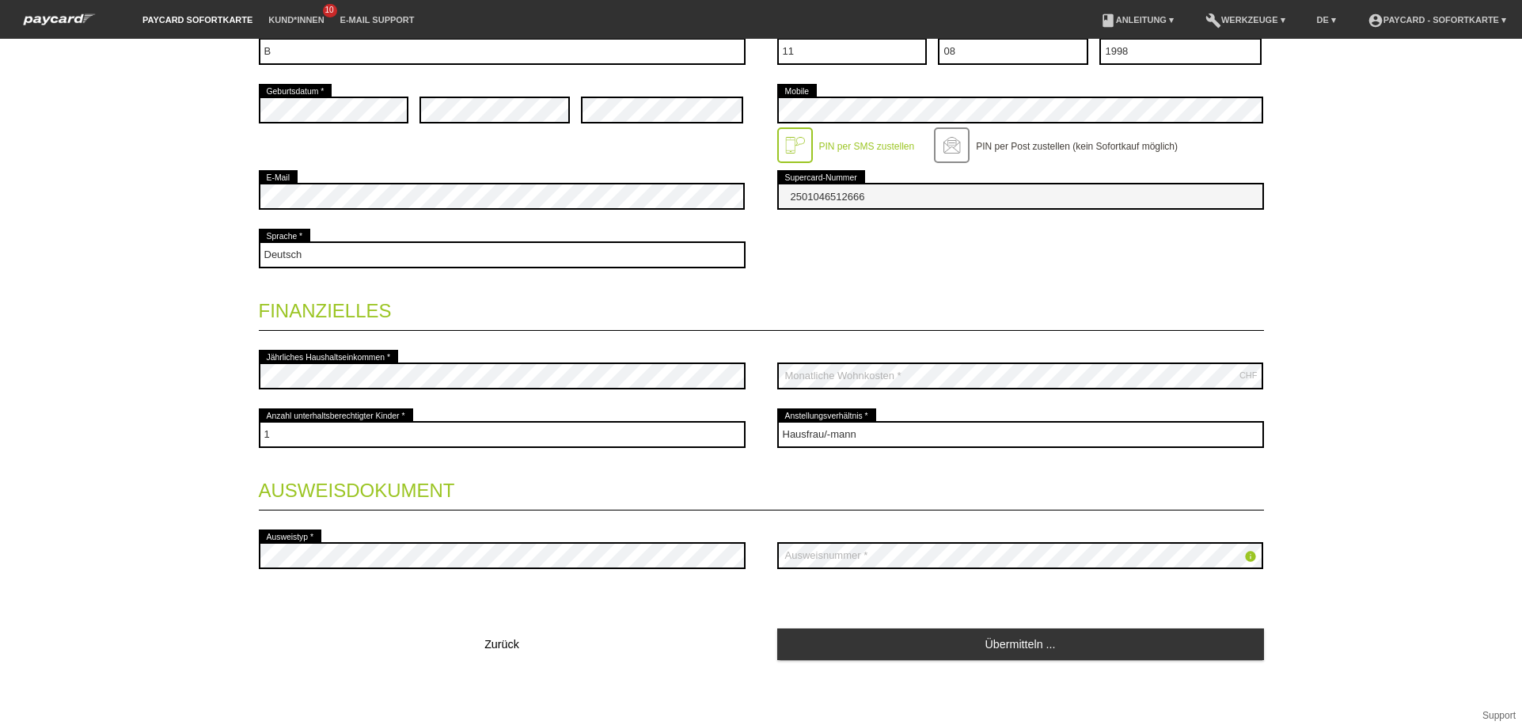
scroll to position [0, 0]
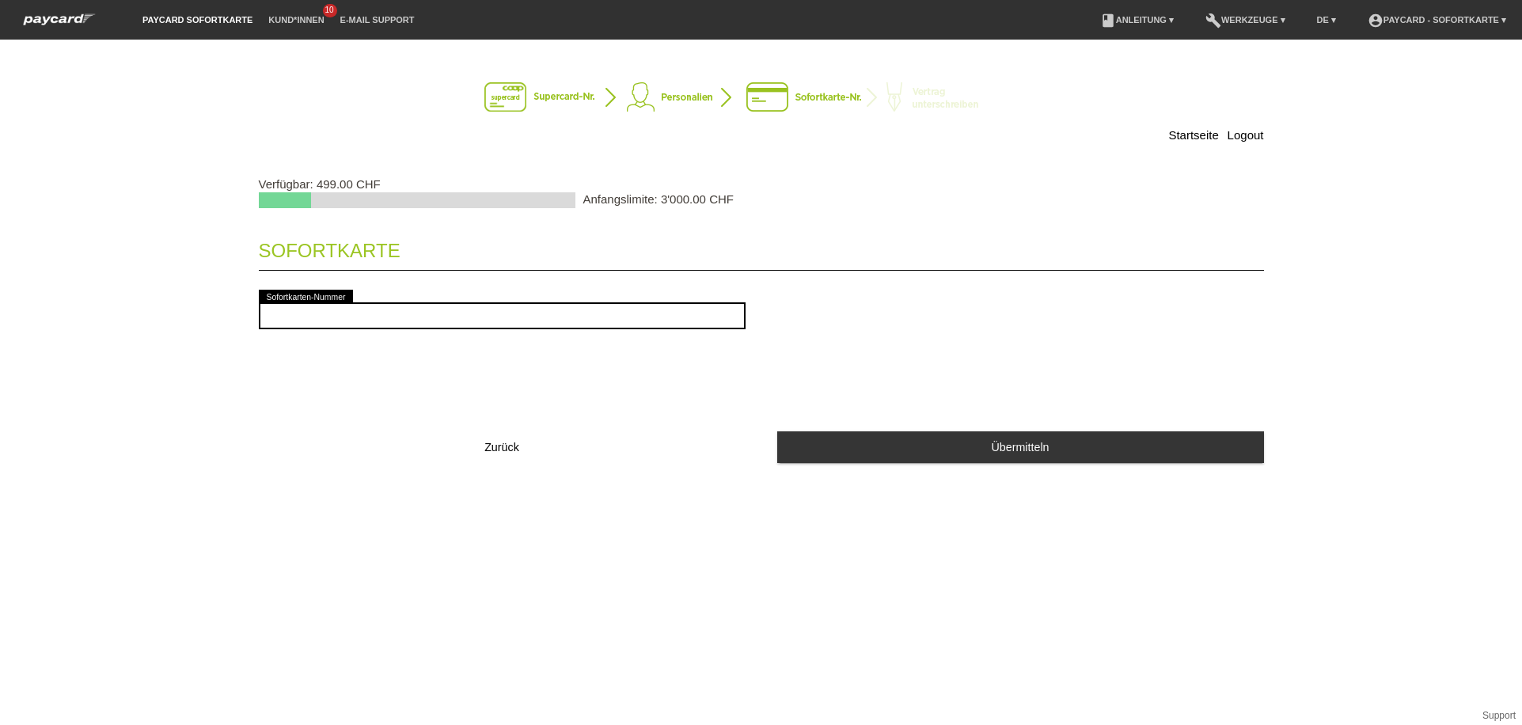
click at [430, 327] on div "error Sofortkarten-Nummer" at bounding box center [502, 316] width 487 height 59
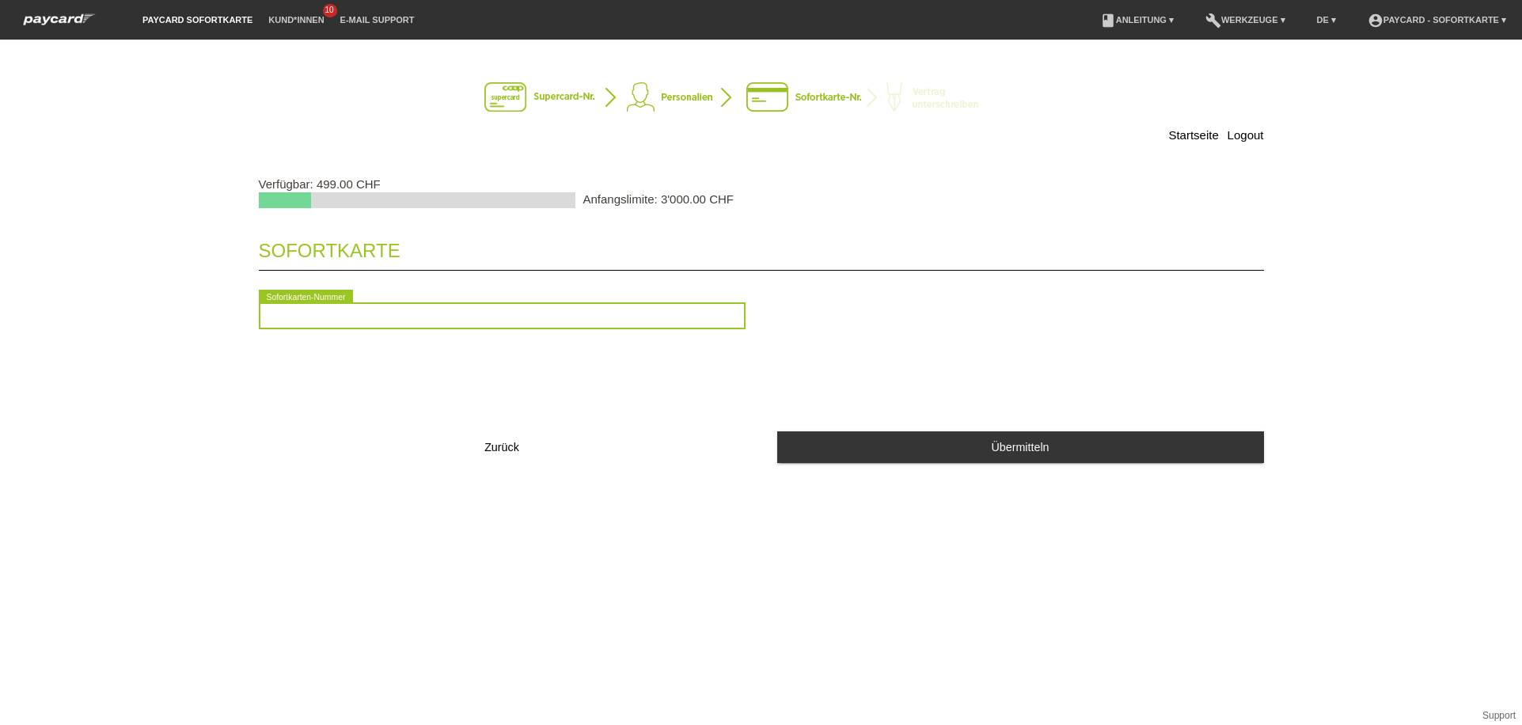
click at [430, 321] on input "text" at bounding box center [502, 315] width 487 height 27
type input "2090817621923"
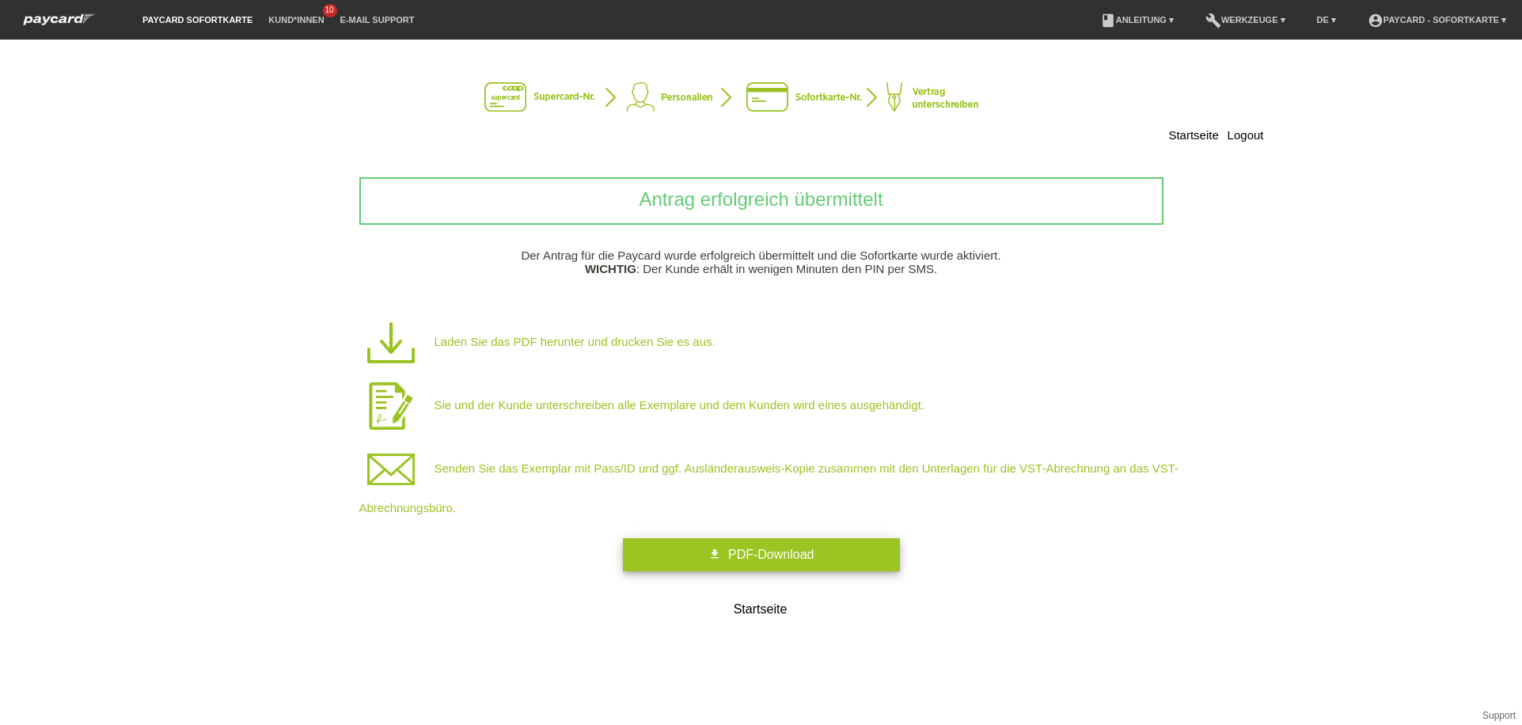
click at [716, 558] on link "get_app PDF-Download" at bounding box center [761, 554] width 277 height 33
click at [761, 559] on span "PDF-Download" at bounding box center [770, 554] width 85 height 13
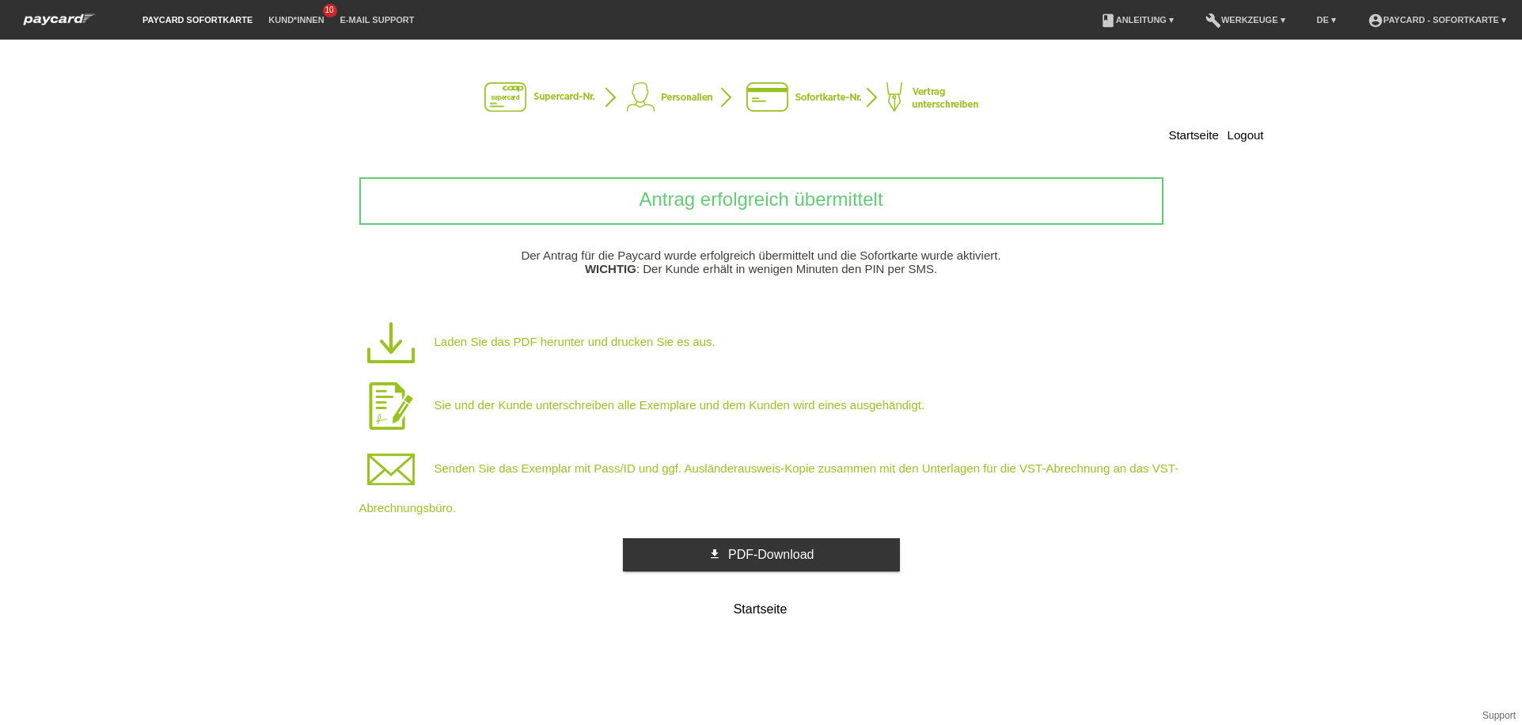
click at [802, 418] on p "Sie und der Kunde unterschreiben alle Exemplare und dem Kunden wird eines ausge…" at bounding box center [786, 405] width 855 height 63
